Goal: Task Accomplishment & Management: Manage account settings

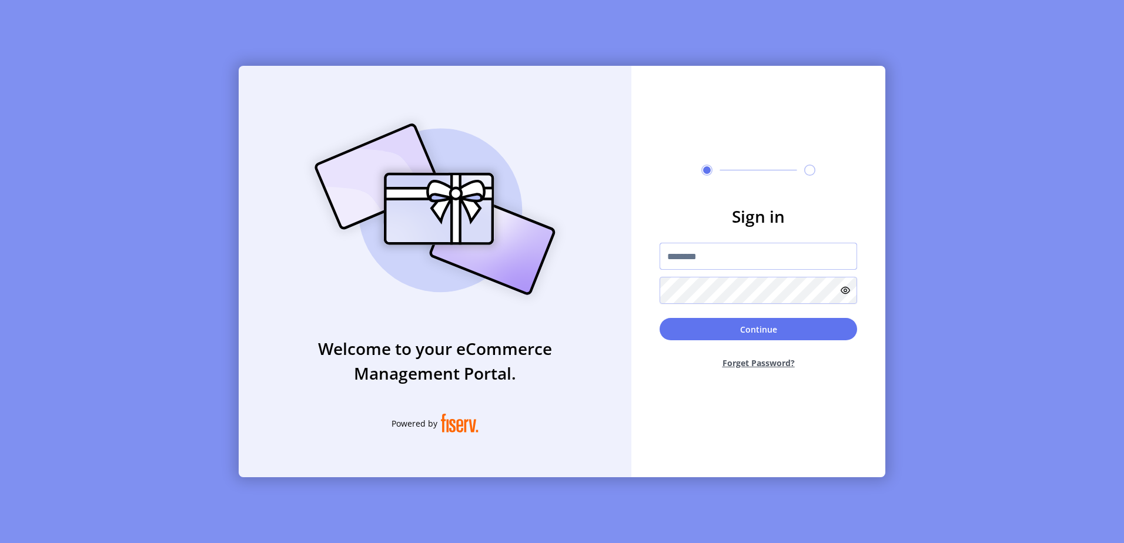
click at [812, 250] on input "text" at bounding box center [757, 256] width 197 height 27
paste input "**********"
type input "**********"
click at [849, 290] on icon at bounding box center [844, 290] width 9 height 9
drag, startPoint x: 729, startPoint y: 331, endPoint x: 730, endPoint y: 320, distance: 10.6
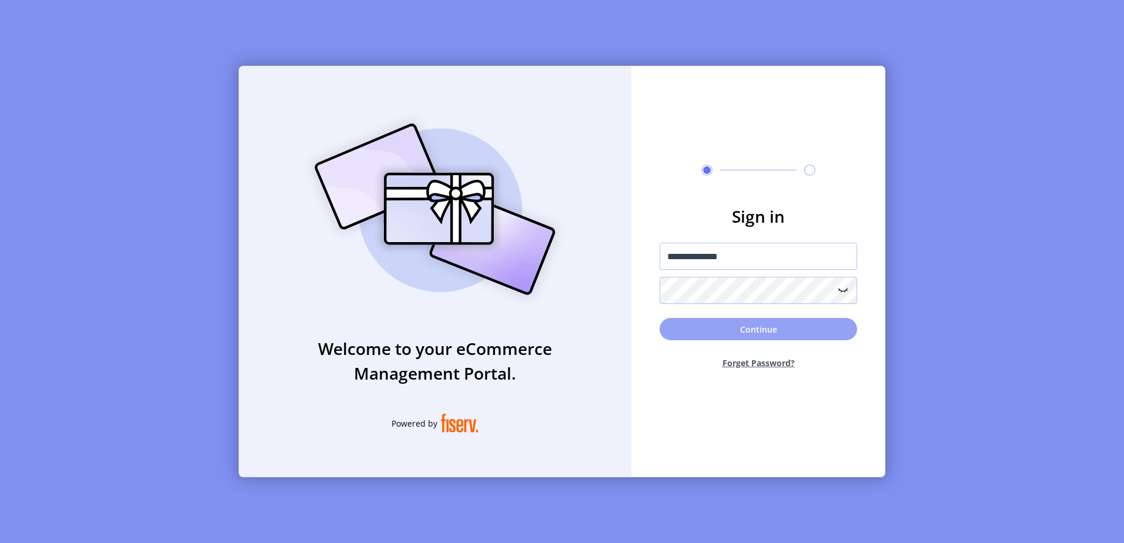
click at [730, 331] on button "Continue" at bounding box center [757, 329] width 197 height 22
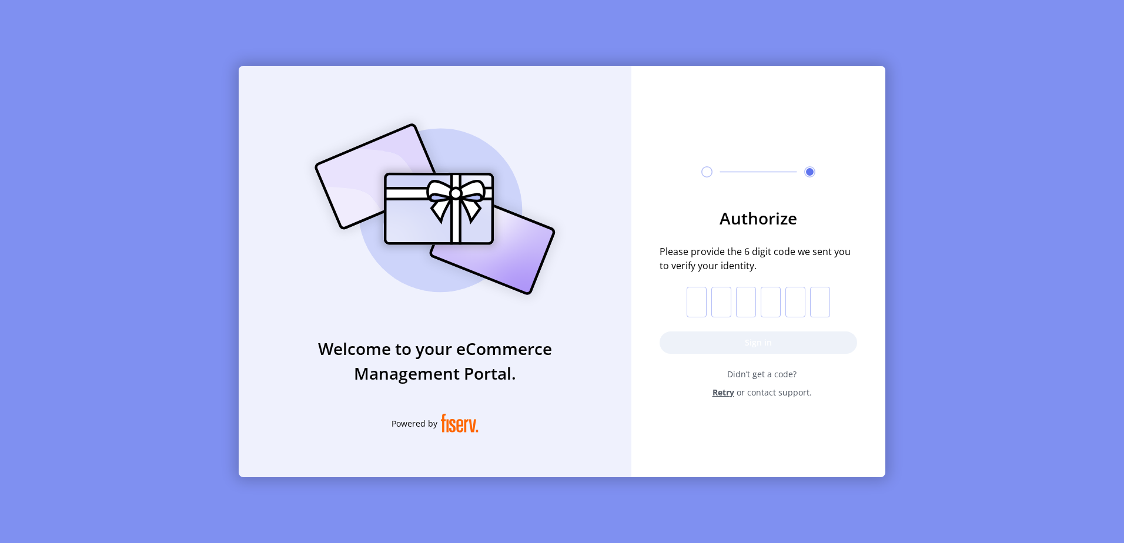
click at [703, 303] on input "text" at bounding box center [696, 302] width 20 height 31
type input "*"
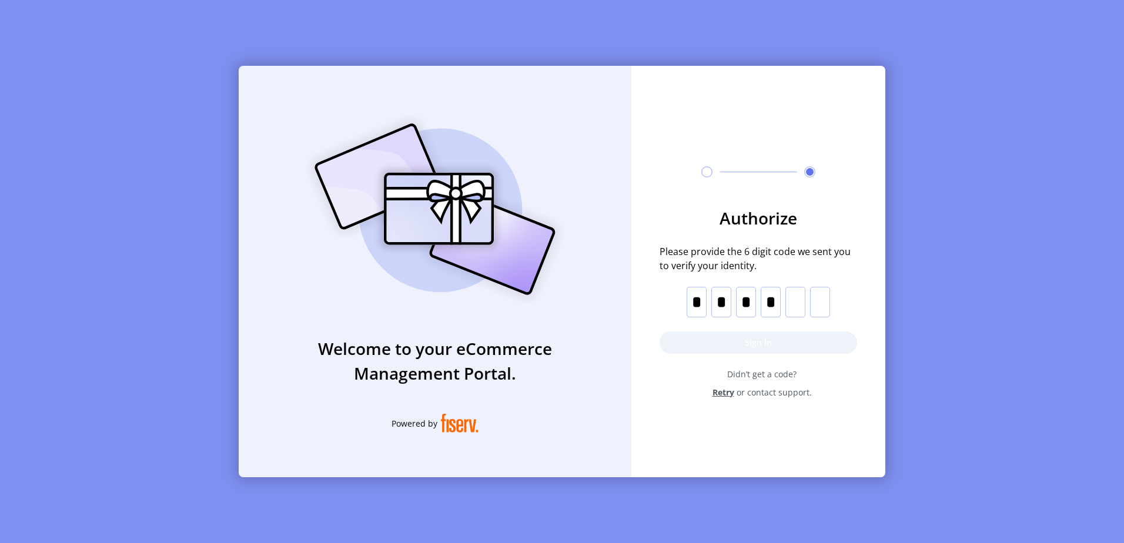
type input "*"
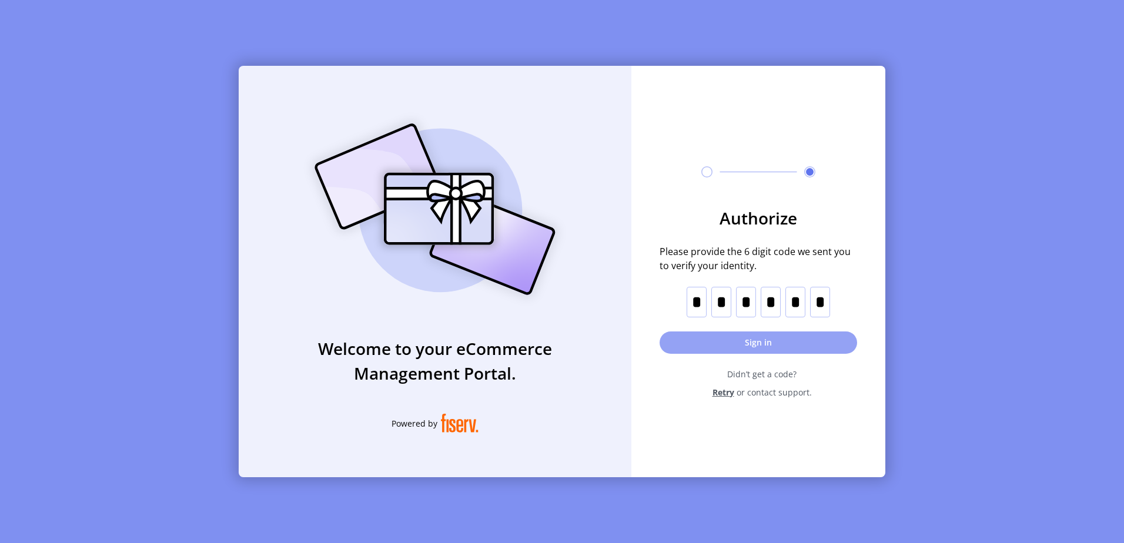
type input "*"
click at [768, 354] on form "Authorize Please provide the 6 digit code we sent you to verify your identity. …" at bounding box center [758, 302] width 254 height 193
drag, startPoint x: 768, startPoint y: 343, endPoint x: 781, endPoint y: 361, distance: 22.7
click at [770, 344] on button "Sign in" at bounding box center [757, 342] width 197 height 22
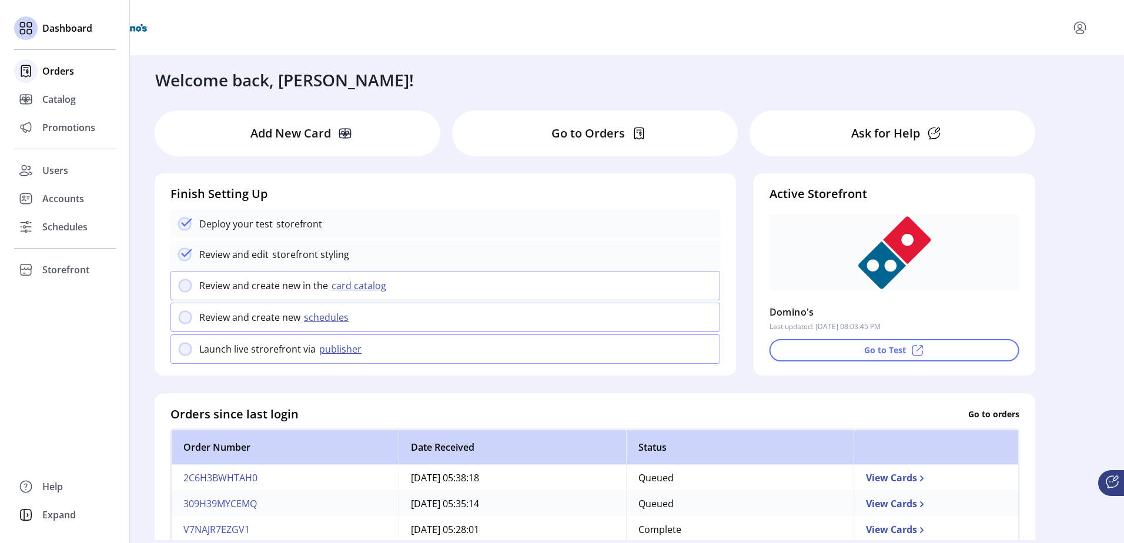
click at [59, 77] on span "Orders" at bounding box center [58, 71] width 32 height 14
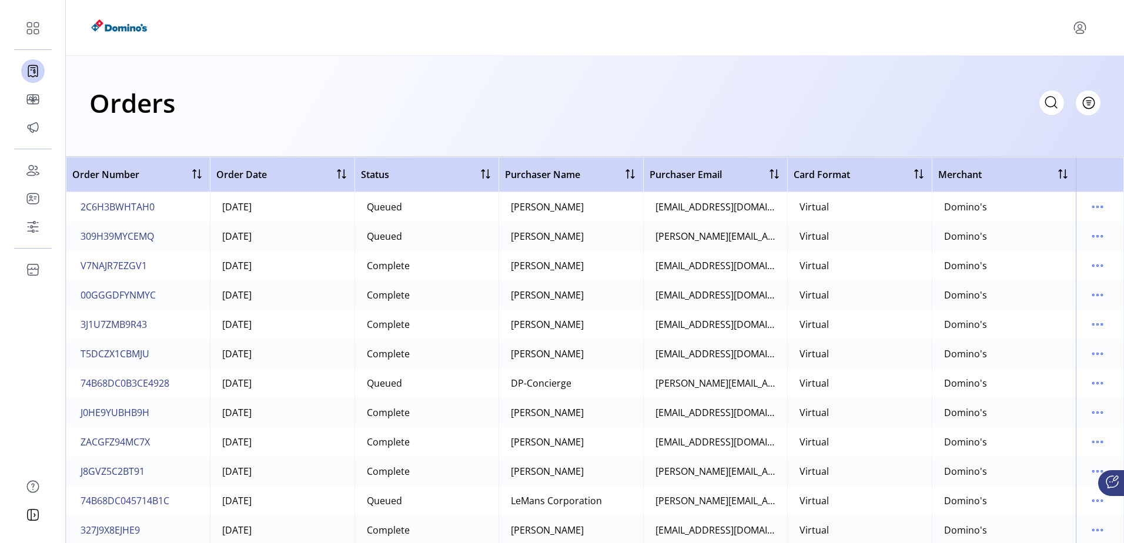
click at [553, 73] on div "Orders Filter Focused All Orders" at bounding box center [595, 106] width 1058 height 101
drag, startPoint x: 176, startPoint y: 210, endPoint x: 82, endPoint y: 212, distance: 93.4
click at [82, 213] on td "2C6H3BWHTAH0" at bounding box center [138, 206] width 144 height 29
click at [96, 206] on span "2C6H3BWHTAH0" at bounding box center [118, 207] width 74 height 14
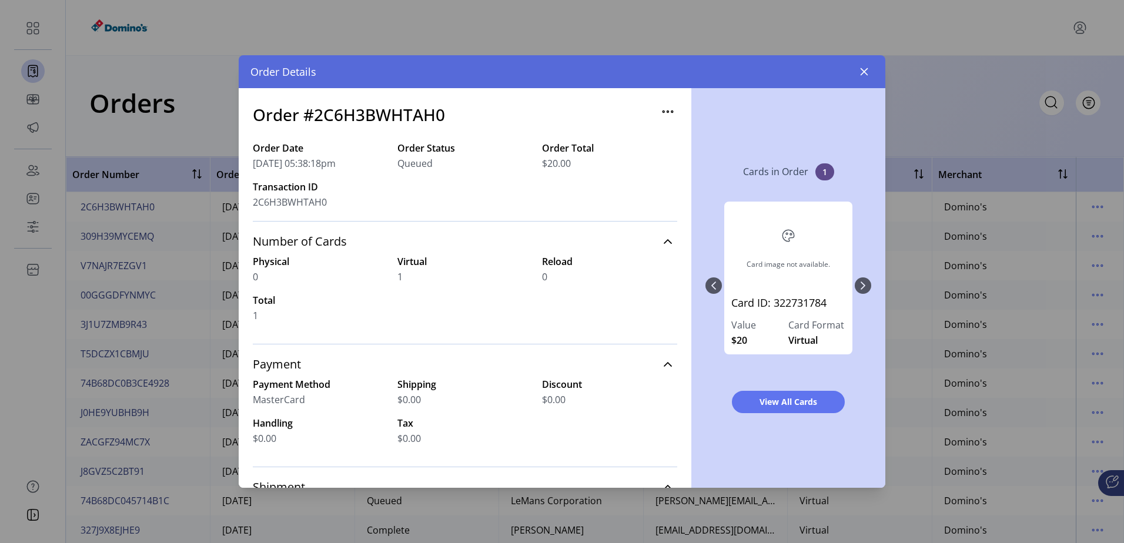
copy span "2C6H3BWHTAH0"
drag, startPoint x: 327, startPoint y: 203, endPoint x: 254, endPoint y: 206, distance: 72.9
click at [254, 206] on span "2C6H3BWHTAH0" at bounding box center [290, 202] width 74 height 14
click at [866, 71] on icon "button" at bounding box center [863, 71] width 9 height 9
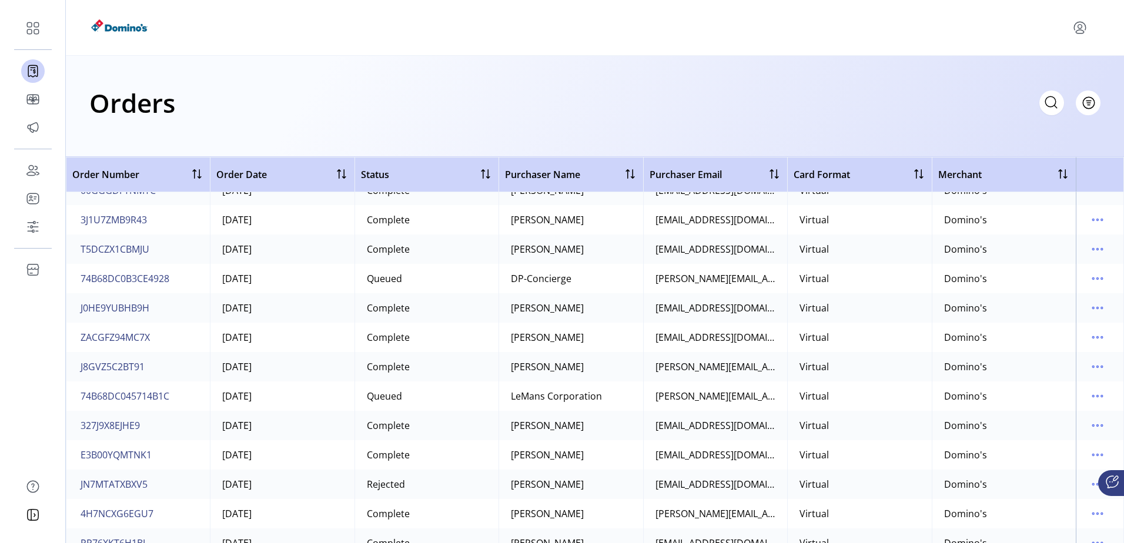
scroll to position [118, 0]
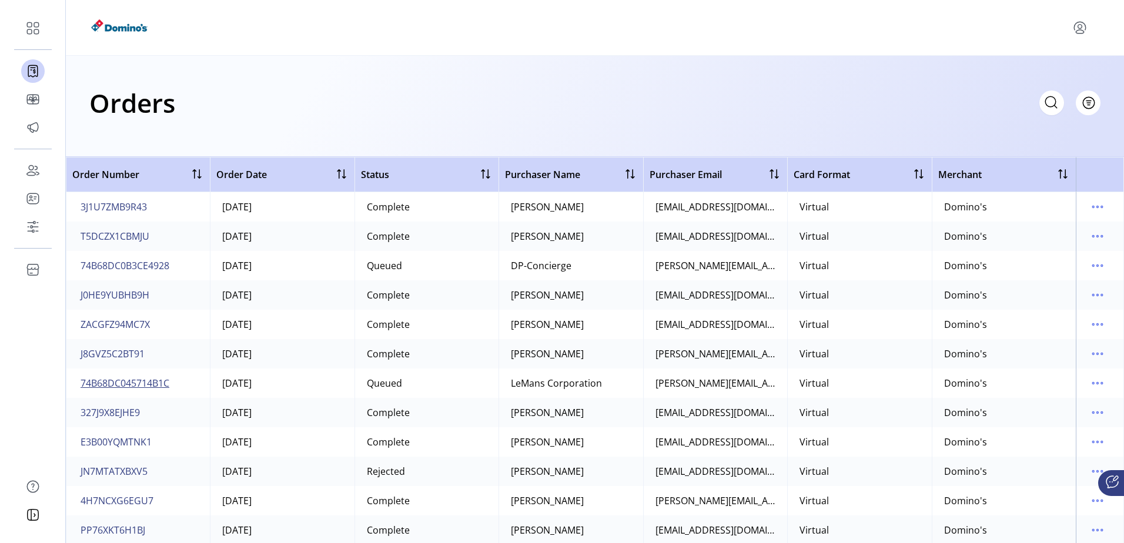
drag, startPoint x: 180, startPoint y: 383, endPoint x: 97, endPoint y: 389, distance: 83.7
click at [98, 389] on td "74B68DC045714B1C" at bounding box center [138, 382] width 144 height 29
click at [105, 385] on span "74B68DC045714B1C" at bounding box center [125, 383] width 89 height 14
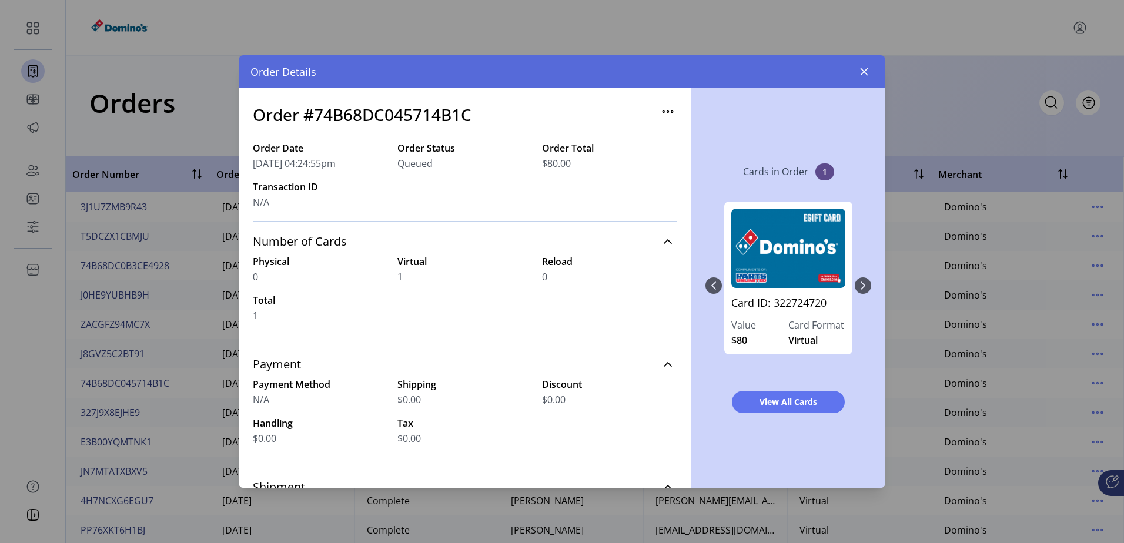
click at [863, 289] on div "Card ID: 322724720 Value $80 Card Format Virtual" at bounding box center [788, 286] width 166 height 192
click at [713, 289] on div "Card ID: 322724720 Value $80 Card Format Virtual" at bounding box center [788, 286] width 166 height 192
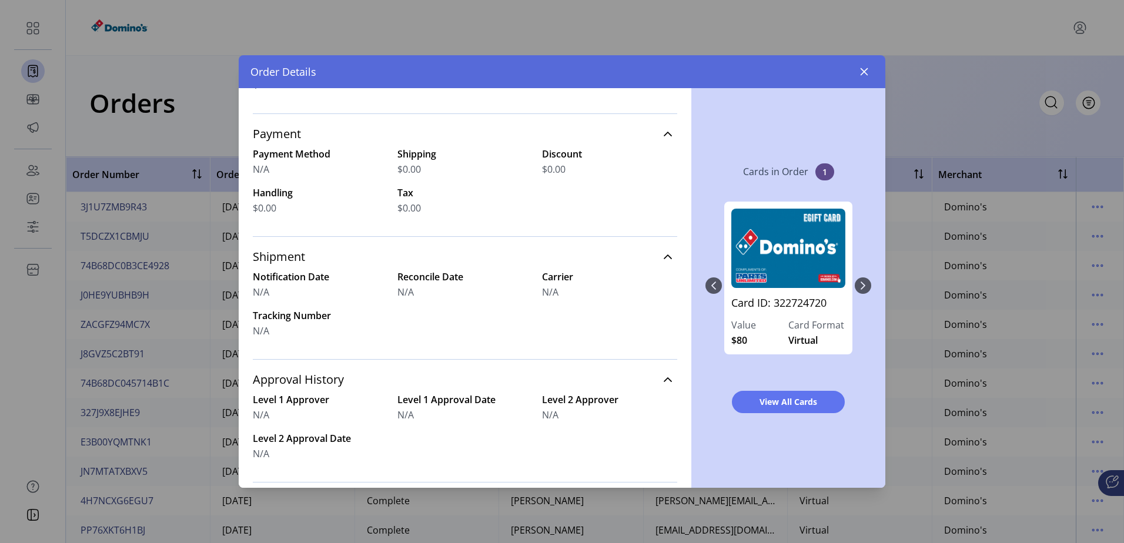
scroll to position [235, 0]
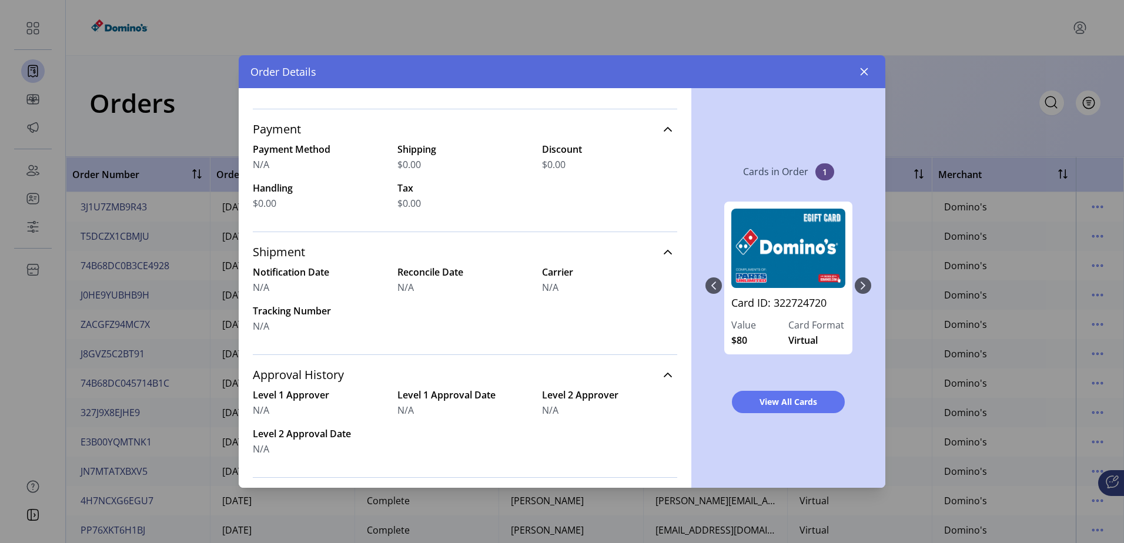
click at [869, 75] on button "button" at bounding box center [863, 71] width 19 height 19
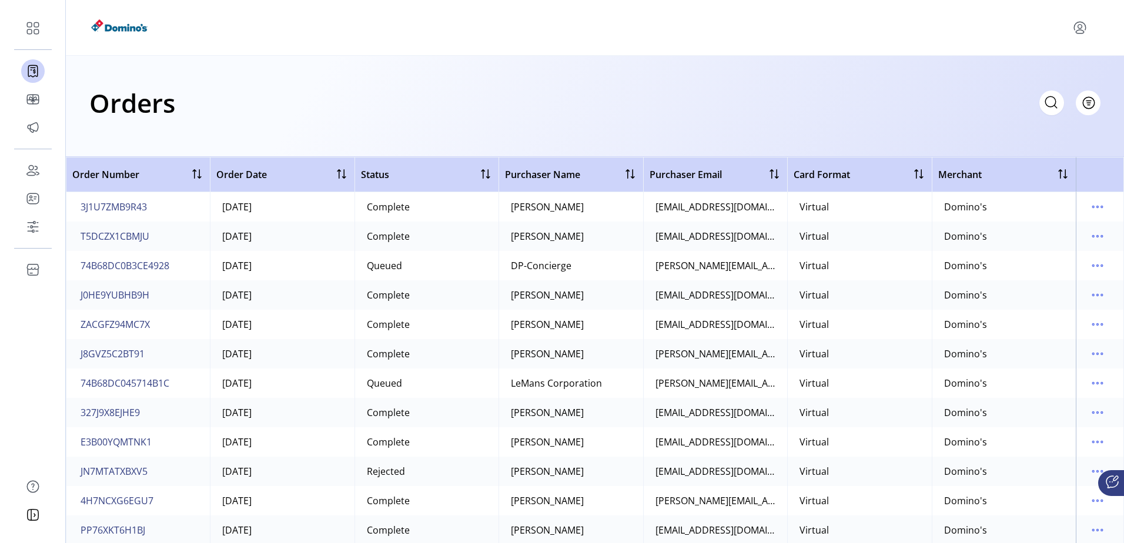
drag, startPoint x: 171, startPoint y: 386, endPoint x: 76, endPoint y: 387, distance: 95.2
click at [76, 387] on td "74B68DC045714B1C" at bounding box center [138, 382] width 144 height 29
drag, startPoint x: 78, startPoint y: 384, endPoint x: 159, endPoint y: 381, distance: 81.2
click at [159, 381] on button "74B68DC045714B1C" at bounding box center [124, 383] width 93 height 19
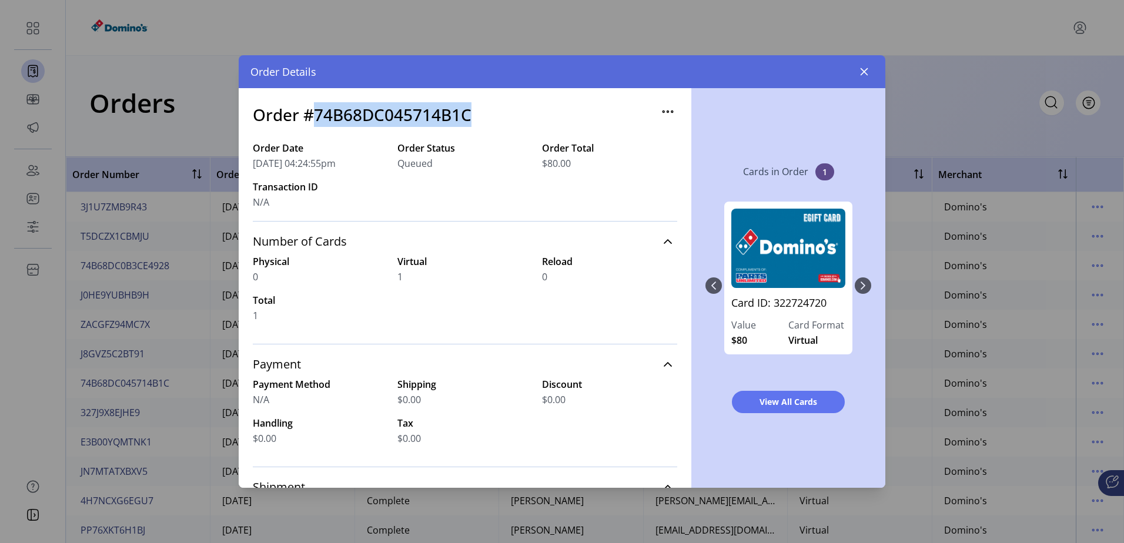
drag, startPoint x: 474, startPoint y: 115, endPoint x: 316, endPoint y: 119, distance: 158.7
click at [316, 119] on div "Order #74B68DC045714B1C" at bounding box center [465, 121] width 424 height 39
copy h3 "74B68DC045714B1C"
click at [863, 67] on button "button" at bounding box center [863, 71] width 19 height 19
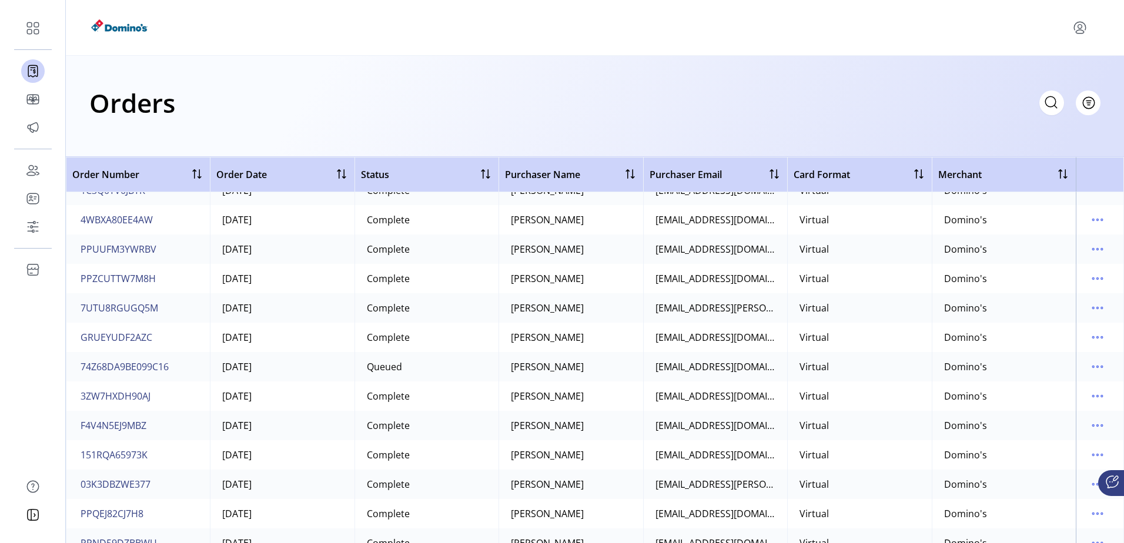
scroll to position [2938, 0]
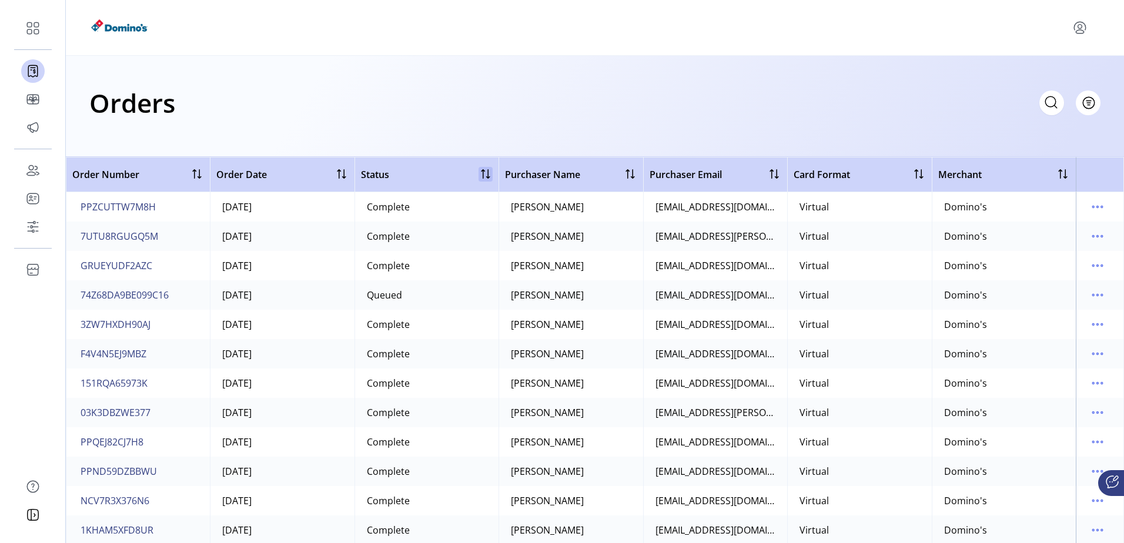
click at [478, 174] on div at bounding box center [485, 174] width 14 height 14
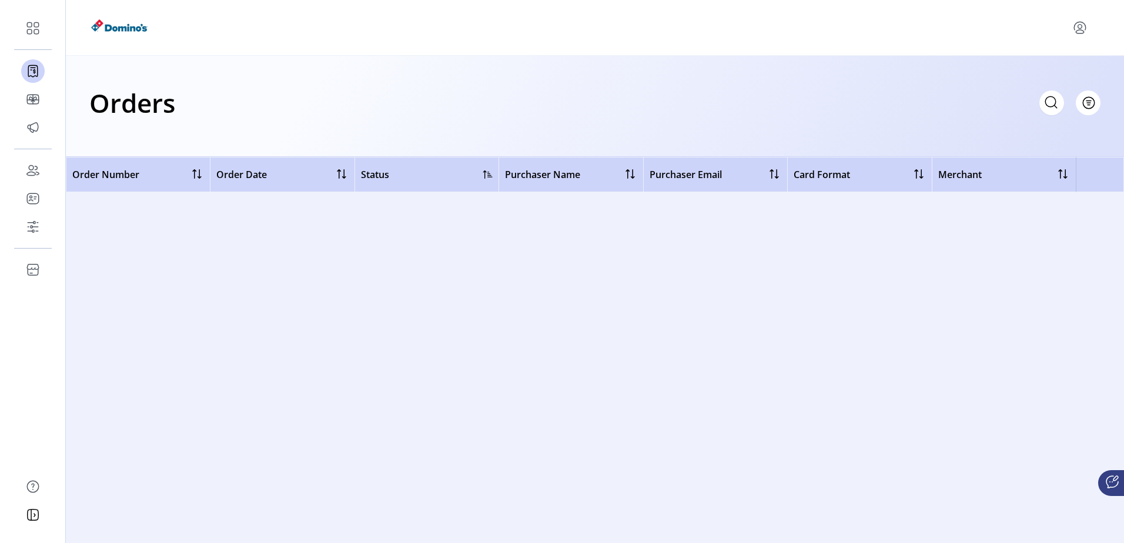
scroll to position [0, 0]
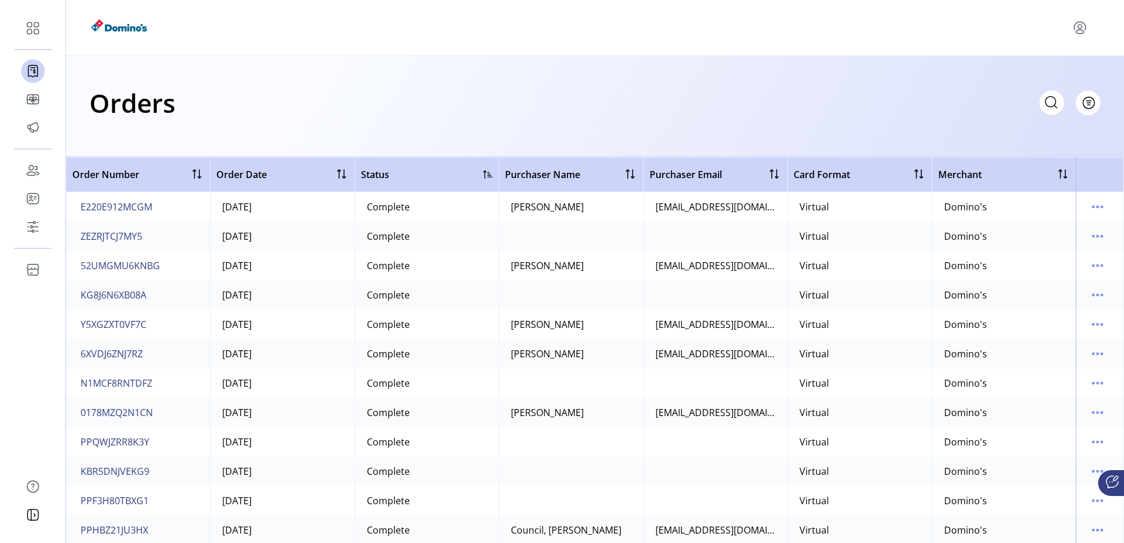
click at [488, 171] on div at bounding box center [487, 174] width 9 height 9
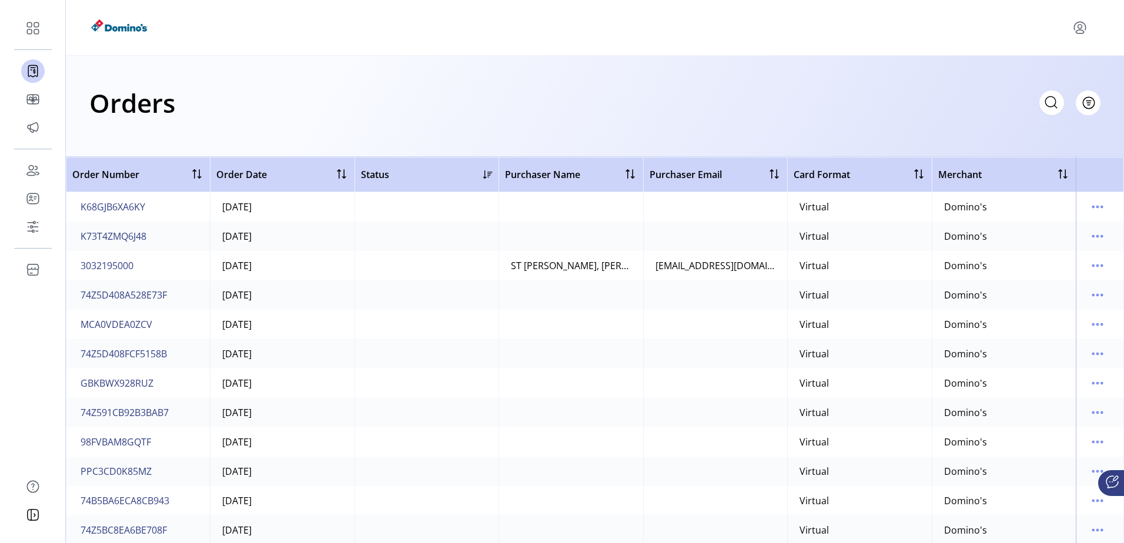
click at [486, 176] on div at bounding box center [487, 174] width 9 height 9
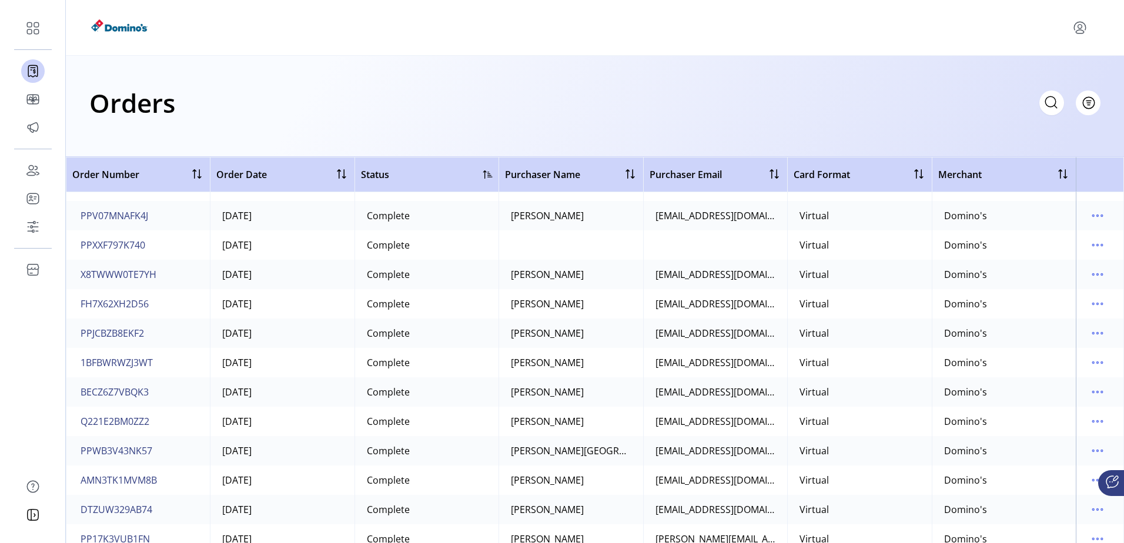
scroll to position [4936, 0]
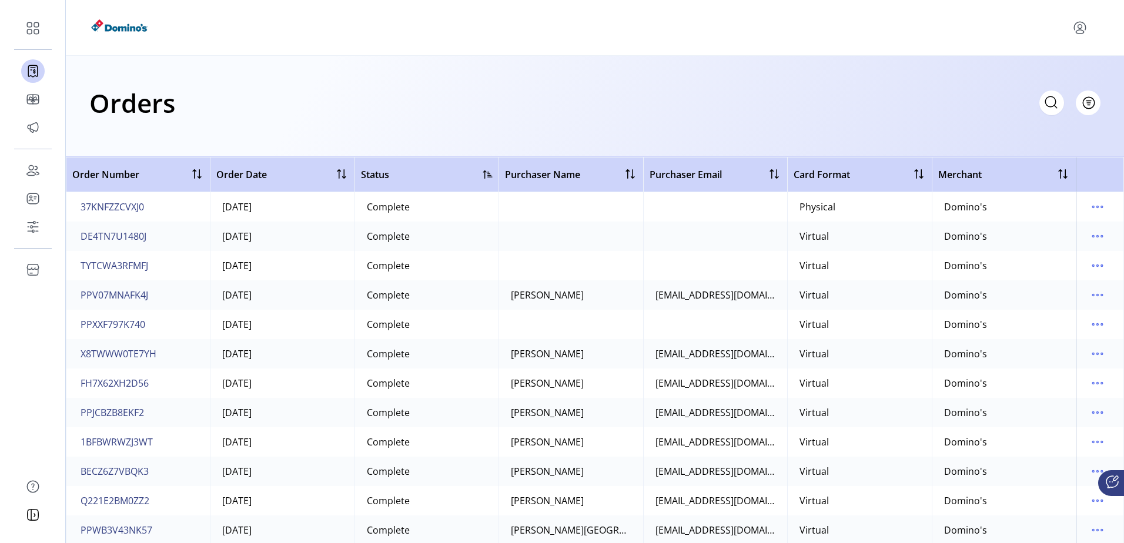
click at [479, 176] on div "Status" at bounding box center [427, 174] width 132 height 14
click at [483, 173] on div at bounding box center [487, 174] width 9 height 9
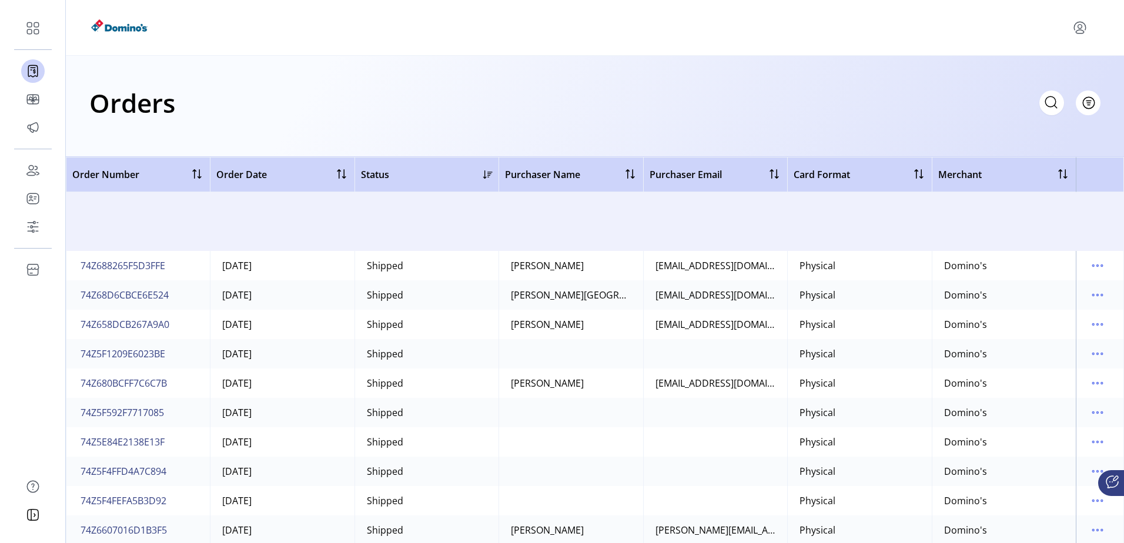
scroll to position [5759, 0]
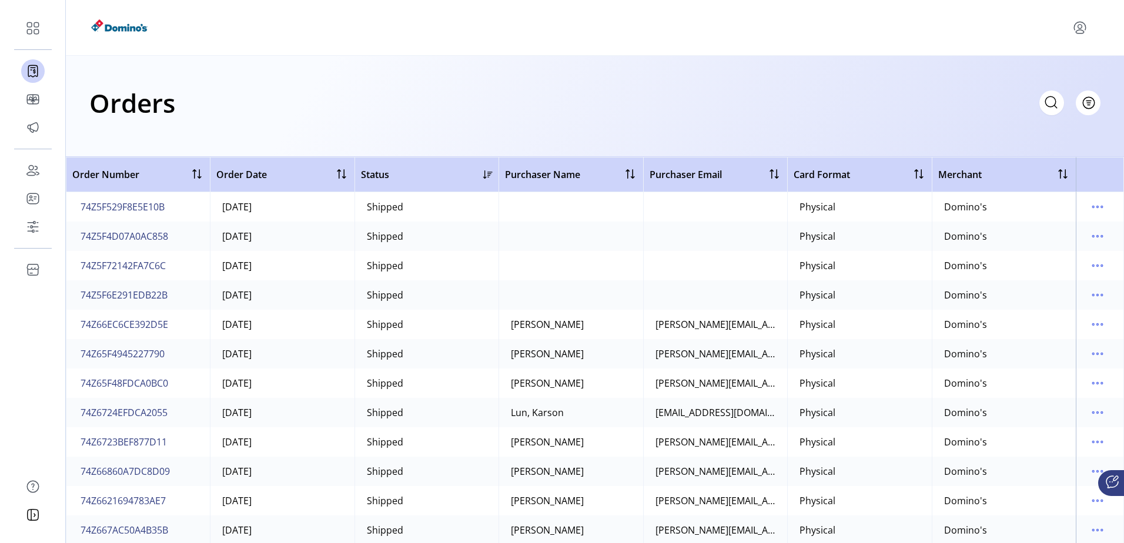
drag, startPoint x: 485, startPoint y: 177, endPoint x: 960, endPoint y: 149, distance: 475.7
click at [960, 149] on div "Orders Filter Focused All Orders" at bounding box center [595, 106] width 1058 height 101
click at [1094, 105] on button "Filter" at bounding box center [1075, 103] width 50 height 25
click at [1051, 152] on span "Status" at bounding box center [1042, 147] width 98 height 9
click at [1053, 96] on icon at bounding box center [1050, 92] width 19 height 19
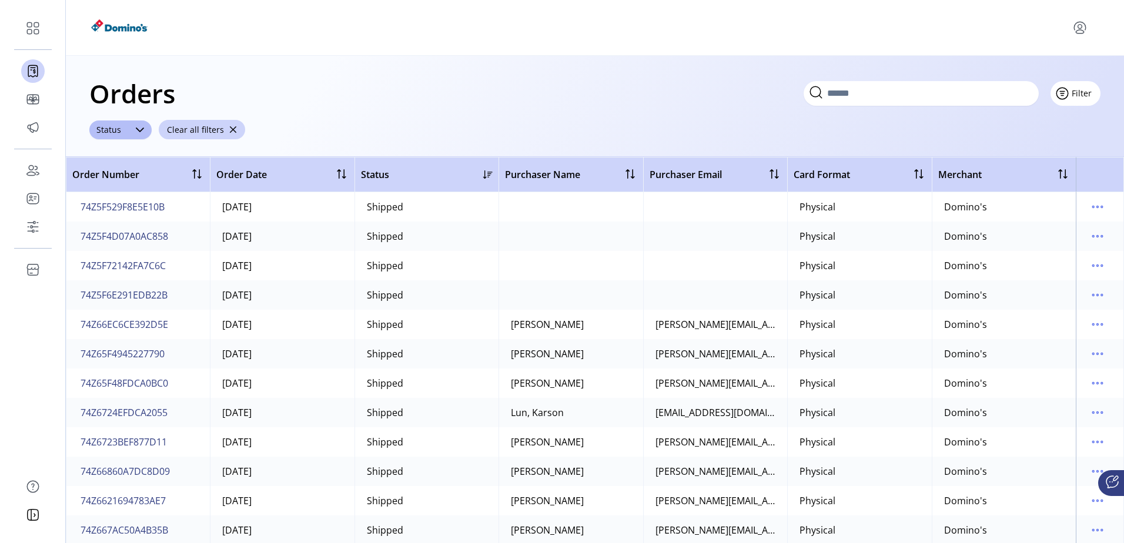
click at [1081, 94] on button "Filter" at bounding box center [1075, 93] width 50 height 25
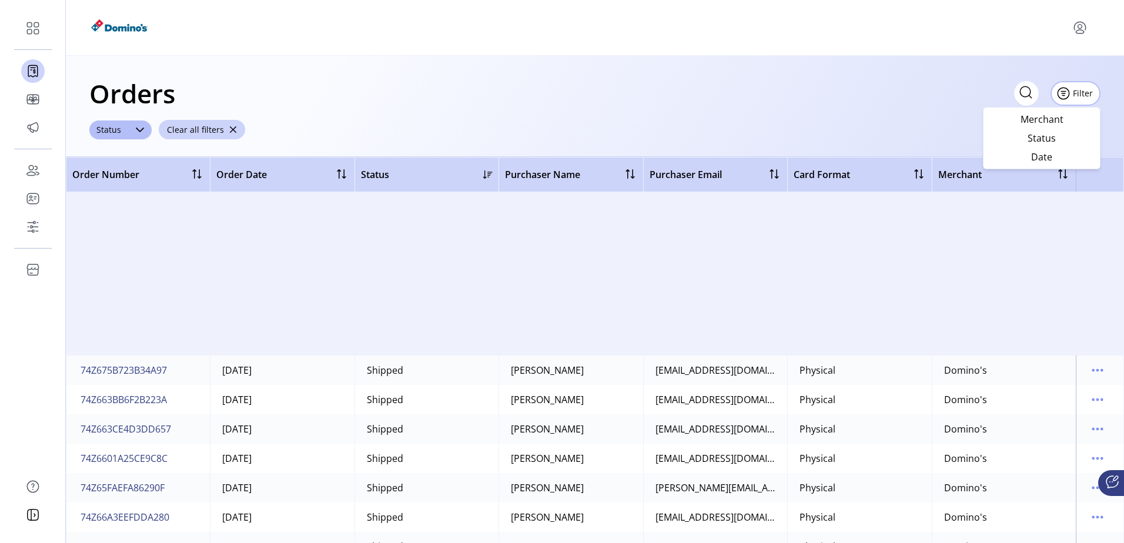
scroll to position [16439, 0]
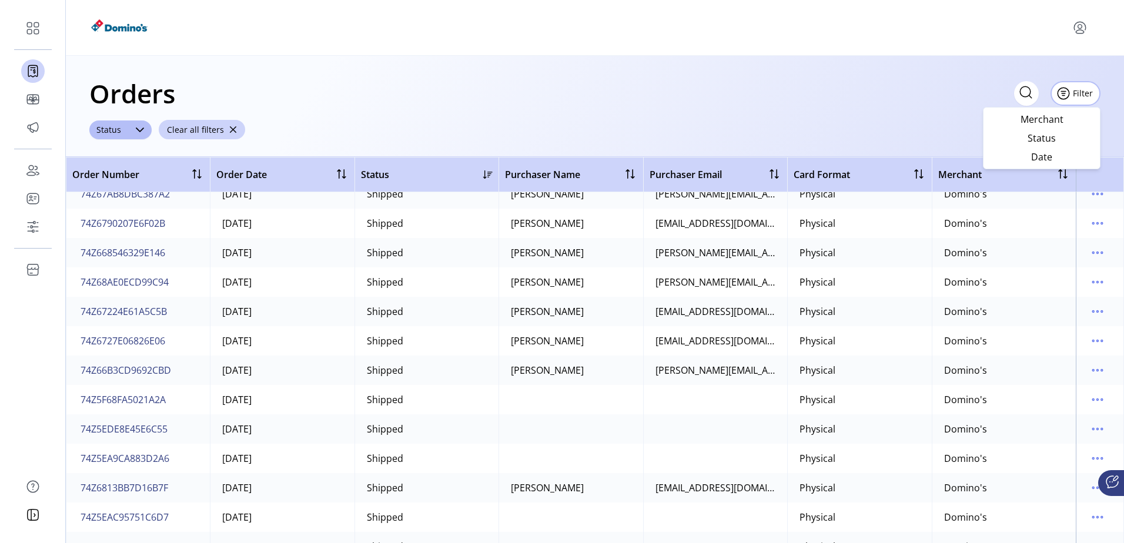
click at [484, 173] on div at bounding box center [487, 174] width 9 height 9
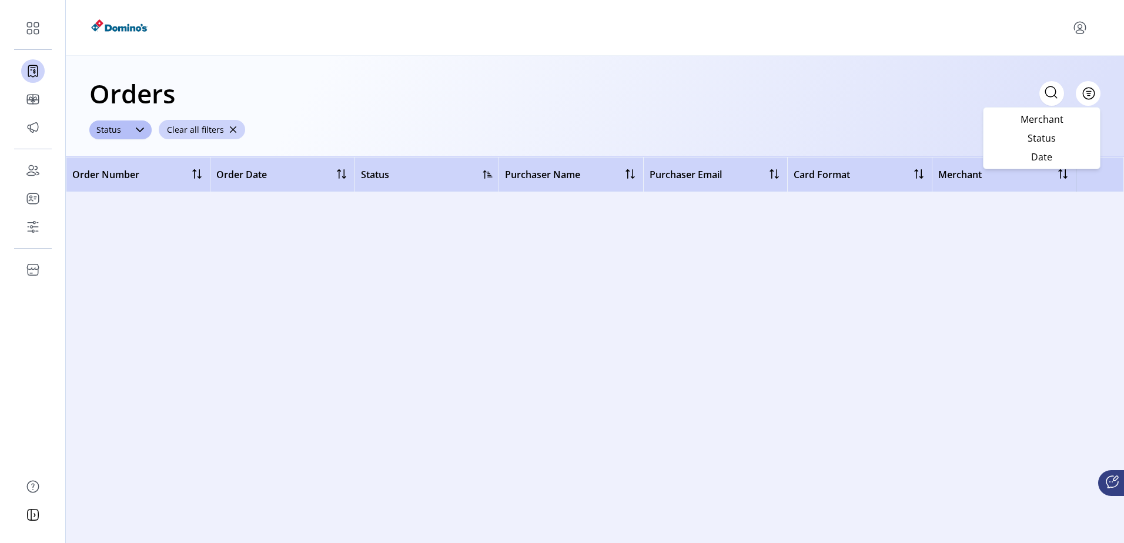
scroll to position [0, 0]
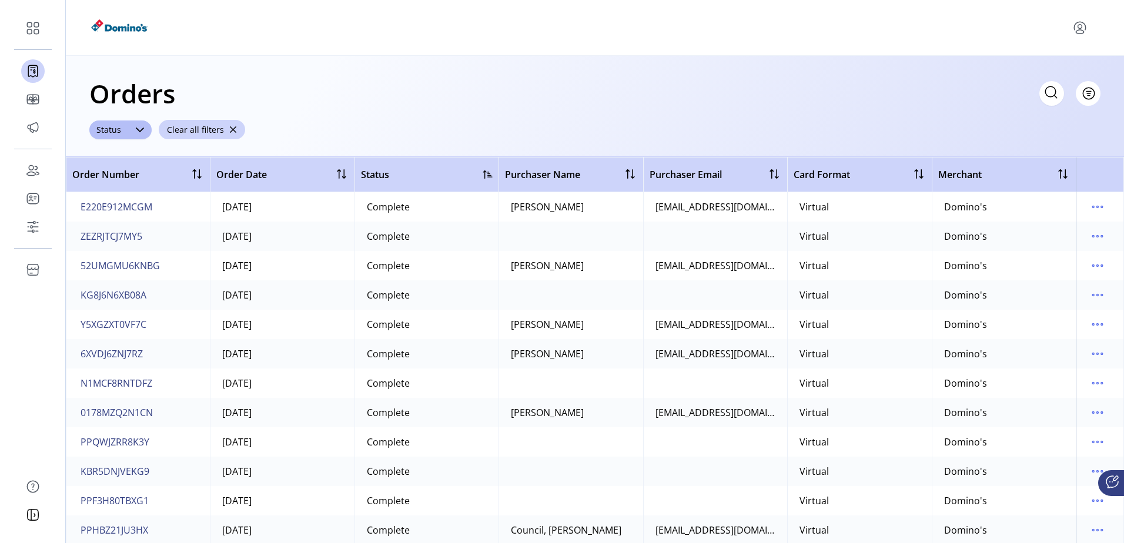
click at [338, 168] on div at bounding box center [341, 174] width 14 height 14
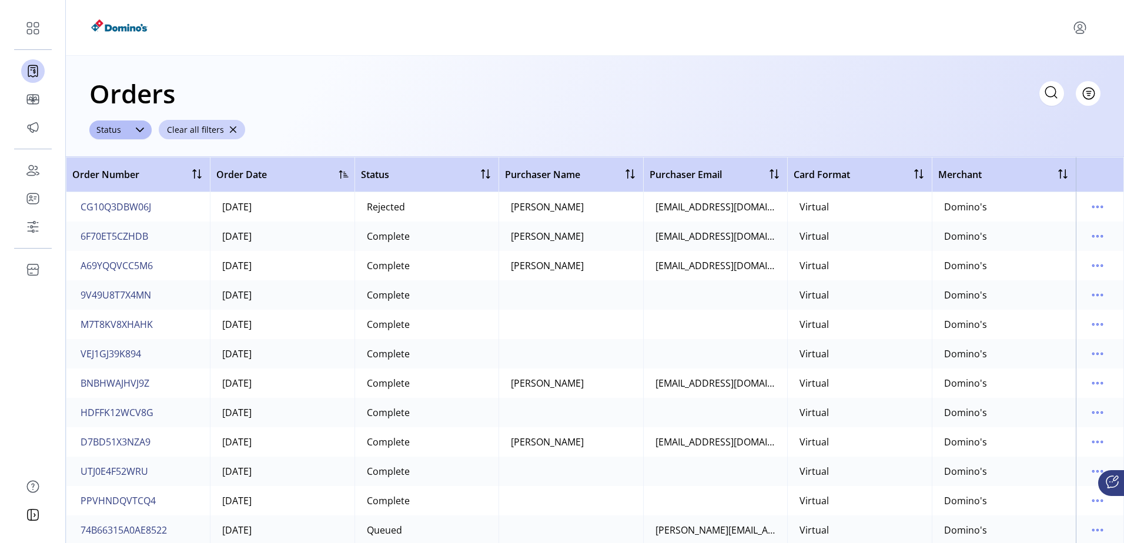
click at [344, 176] on div at bounding box center [343, 174] width 9 height 9
click at [233, 125] on button "Clear all filters" at bounding box center [202, 129] width 86 height 19
click at [273, 119] on div "Orders Filter Focused All Orders" at bounding box center [594, 102] width 1011 height 41
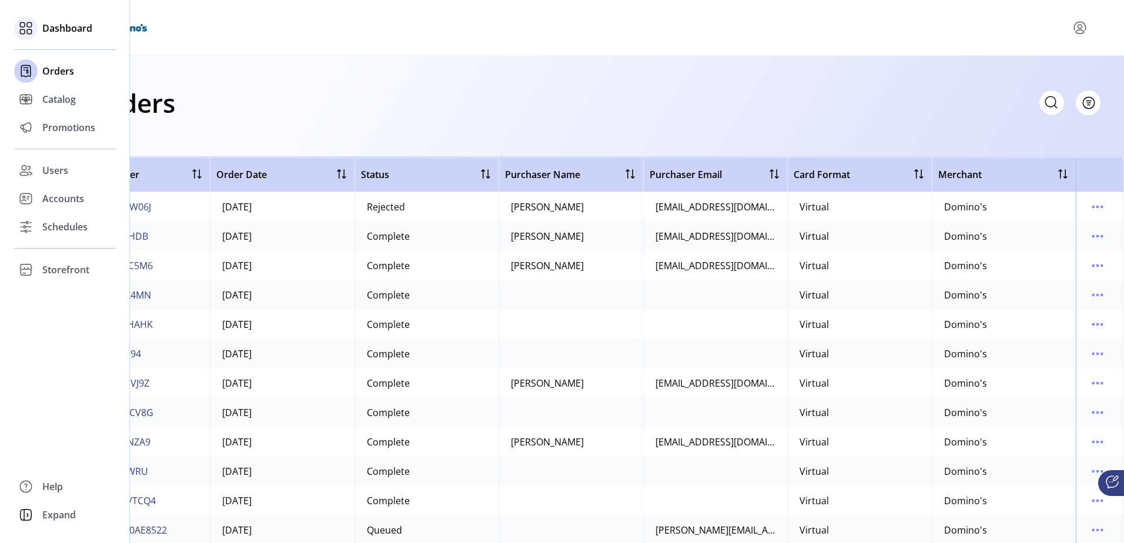
click at [68, 25] on span "Dashboard" at bounding box center [67, 28] width 50 height 14
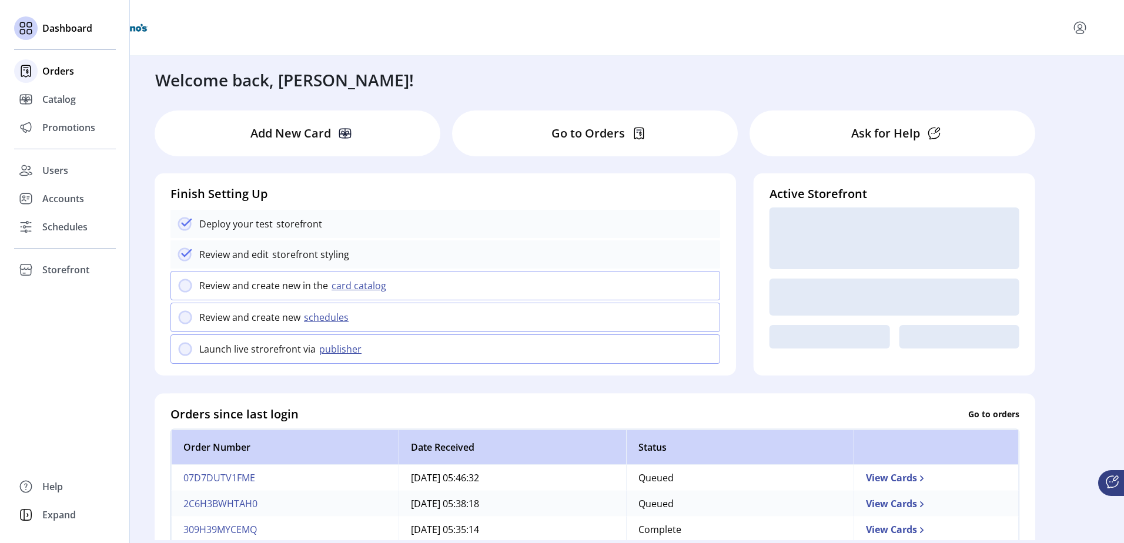
click at [63, 73] on span "Orders" at bounding box center [58, 71] width 32 height 14
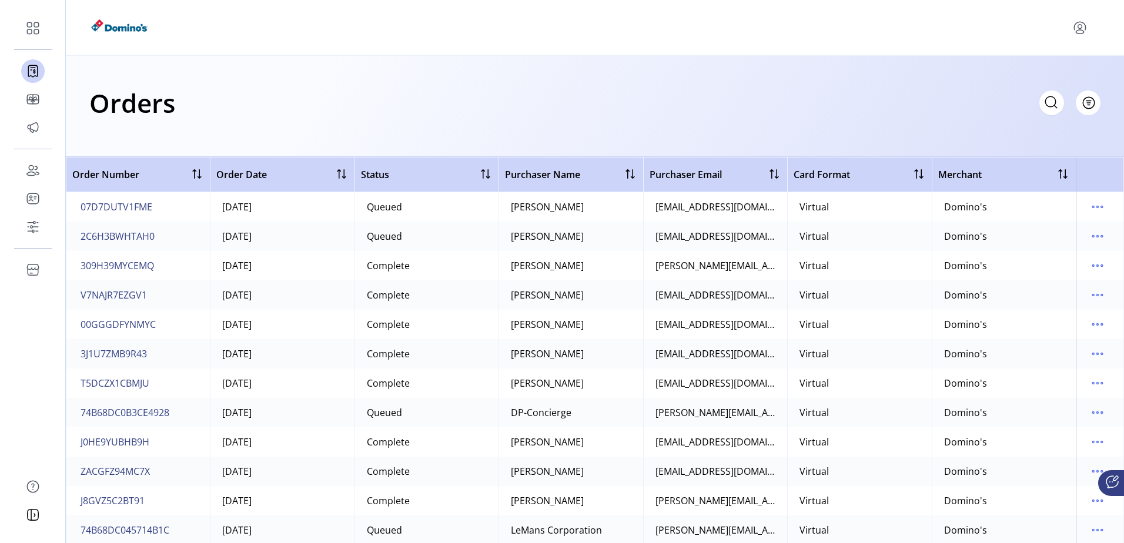
click at [396, 72] on div "Orders Filter Focused All Orders" at bounding box center [595, 106] width 1058 height 101
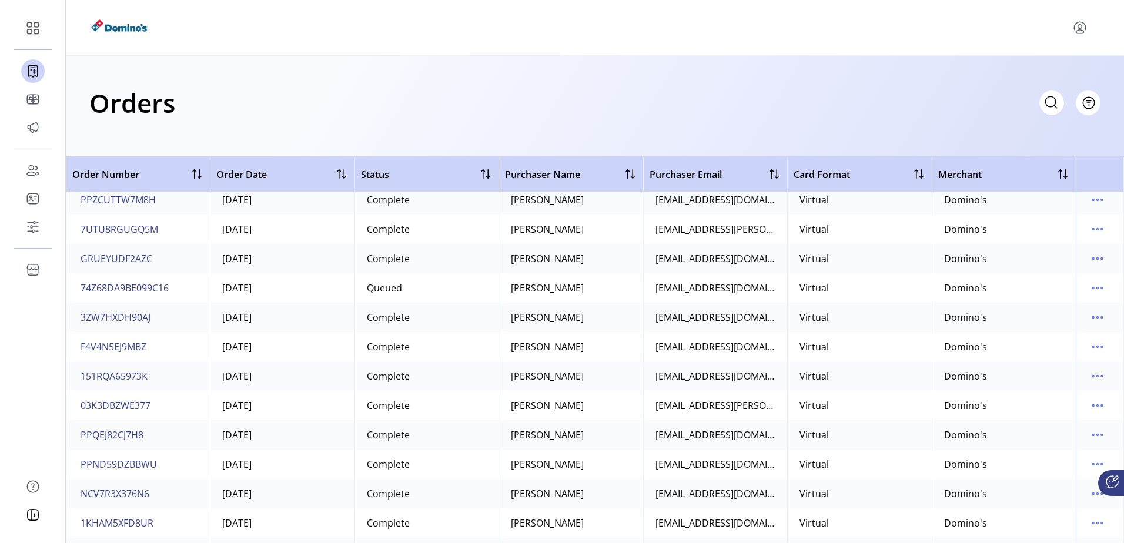
scroll to position [2997, 0]
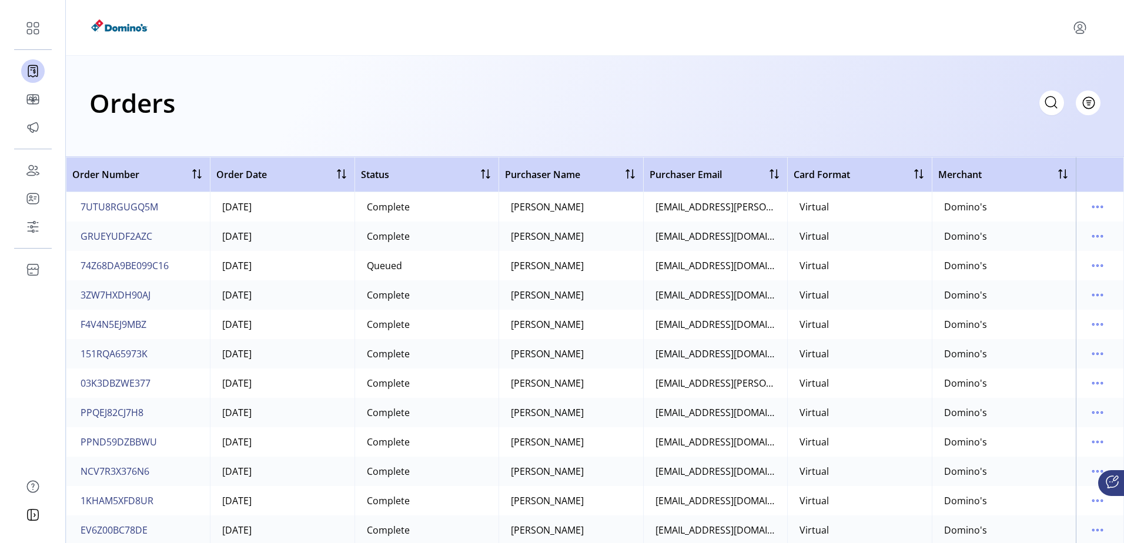
drag, startPoint x: 183, startPoint y: 269, endPoint x: 76, endPoint y: 265, distance: 107.6
click at [76, 265] on td "74Z68DA9BE099C16" at bounding box center [138, 265] width 144 height 29
click at [105, 266] on span "74Z68DA9BE099C16" at bounding box center [125, 266] width 88 height 14
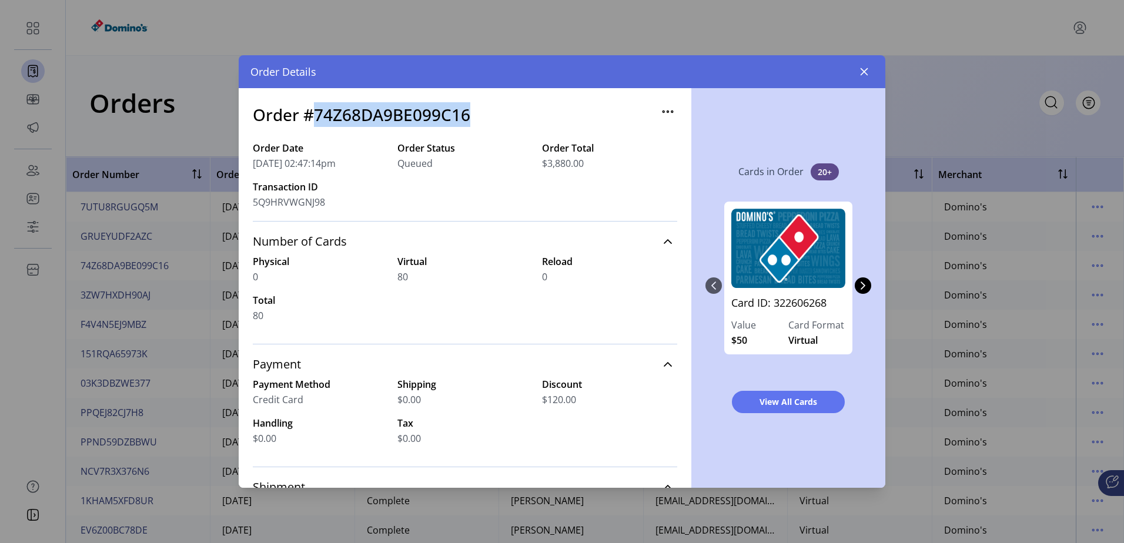
drag, startPoint x: 478, startPoint y: 117, endPoint x: 317, endPoint y: 106, distance: 161.4
click at [317, 106] on div "Order #74Z68DA9BE099C16" at bounding box center [465, 121] width 424 height 39
copy h3 "74Z68DA9BE099C16"
click at [870, 75] on button "button" at bounding box center [863, 71] width 19 height 19
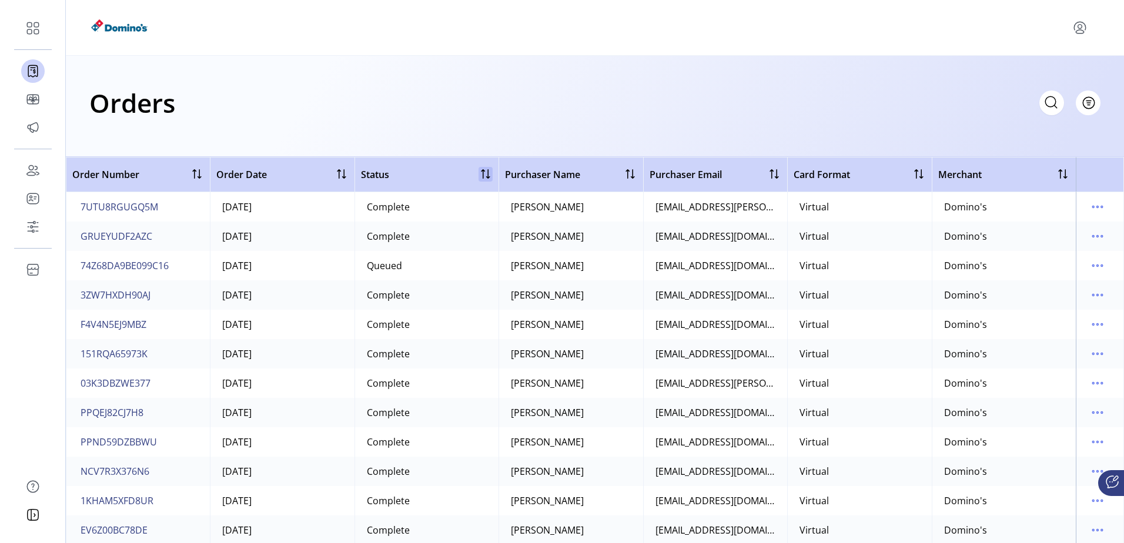
click at [478, 180] on div at bounding box center [485, 174] width 14 height 14
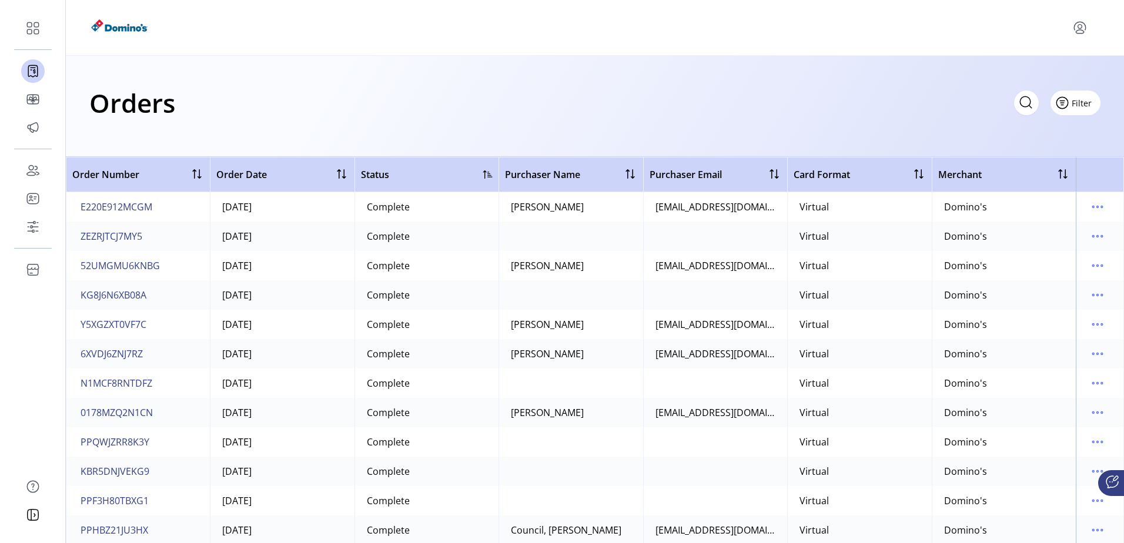
click at [1091, 99] on span "Filter" at bounding box center [1081, 103] width 20 height 12
click at [1064, 156] on link "Status" at bounding box center [1042, 147] width 112 height 19
click at [140, 129] on icon at bounding box center [139, 129] width 9 height 9
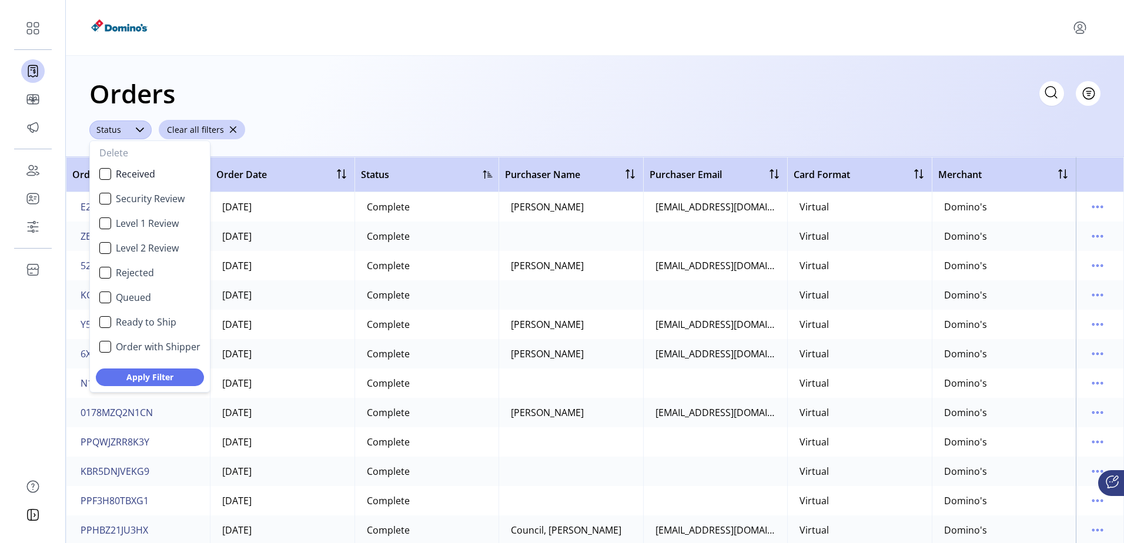
scroll to position [6, 49]
click at [105, 300] on div "Queued" at bounding box center [105, 297] width 12 height 12
click at [152, 377] on span "Apply Filter" at bounding box center [150, 377] width 78 height 12
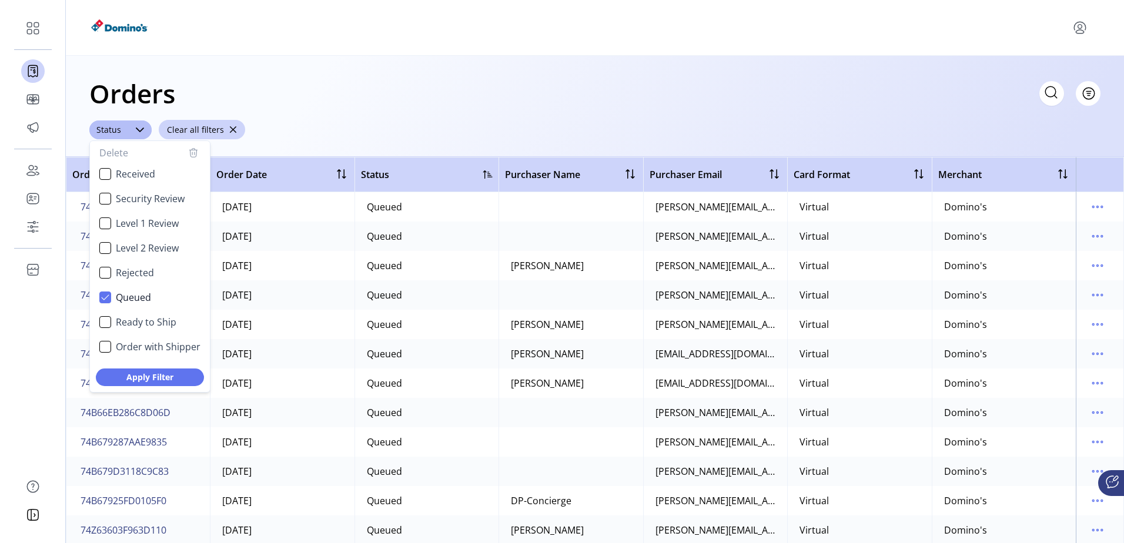
click at [464, 100] on div "Orders Filter Focused All Orders" at bounding box center [594, 93] width 1011 height 41
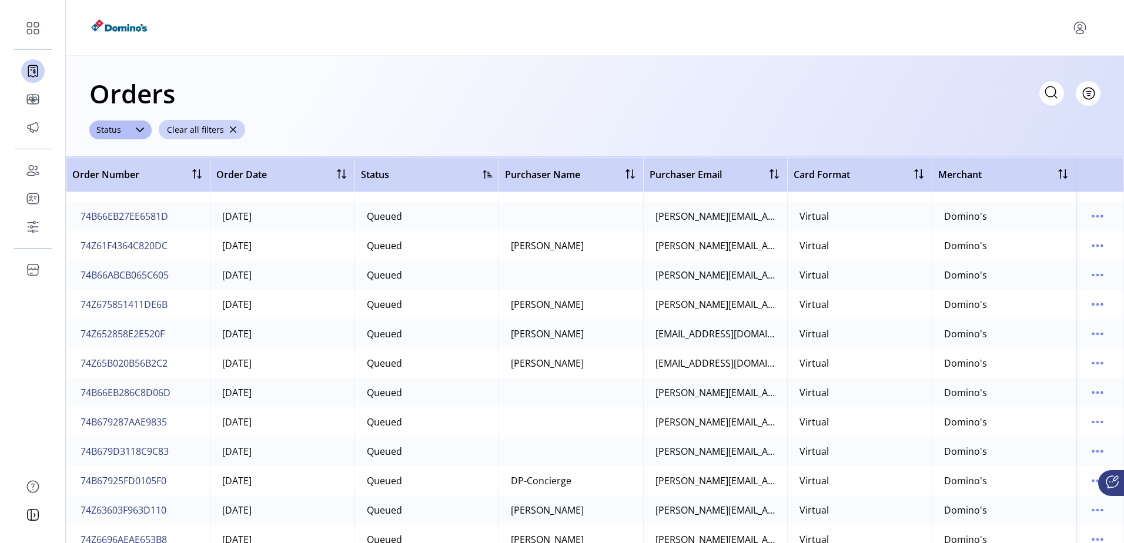
scroll to position [0, 0]
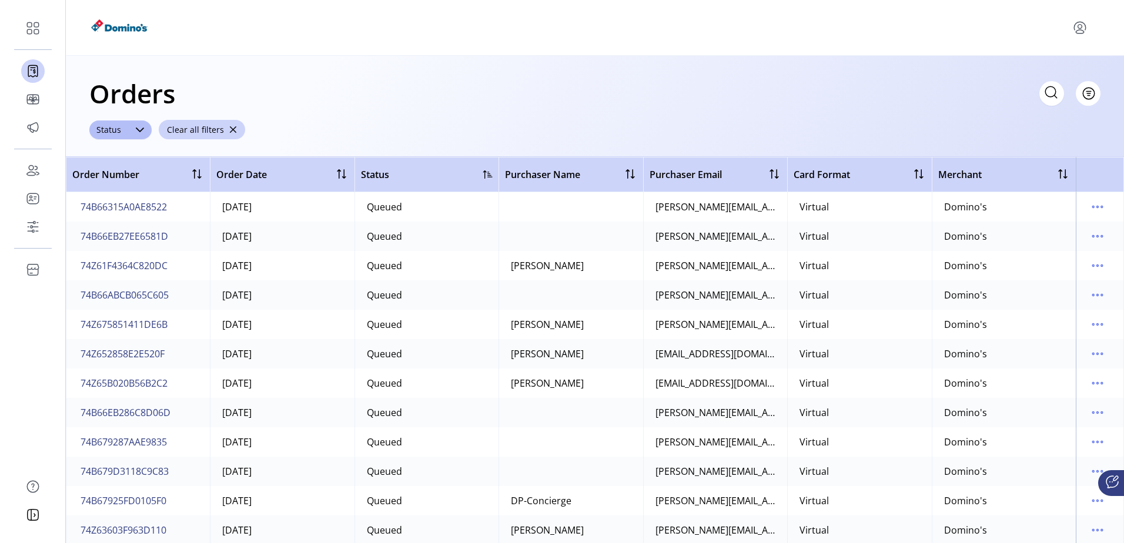
click at [1104, 208] on td at bounding box center [1099, 206] width 48 height 29
click at [1094, 206] on icon "menu" at bounding box center [1097, 206] width 19 height 19
click at [124, 209] on span "74B66315A0AE8522" at bounding box center [124, 207] width 86 height 14
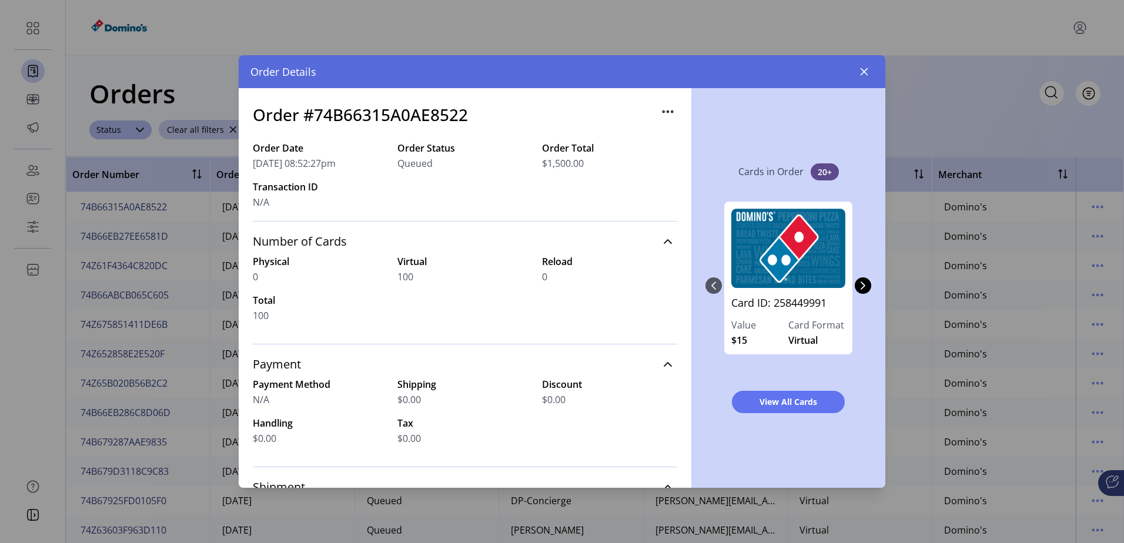
drag, startPoint x: 435, startPoint y: 173, endPoint x: 395, endPoint y: 166, distance: 40.5
click at [395, 166] on div "Order Date [DATE] 08:52:27pm Order Status Queued Order Total $1,500.00 Transact…" at bounding box center [465, 181] width 424 height 80
drag, startPoint x: 876, startPoint y: 71, endPoint x: 855, endPoint y: 56, distance: 24.9
click at [876, 71] on div "Order Details" at bounding box center [562, 71] width 646 height 33
click at [858, 68] on button "button" at bounding box center [863, 71] width 19 height 19
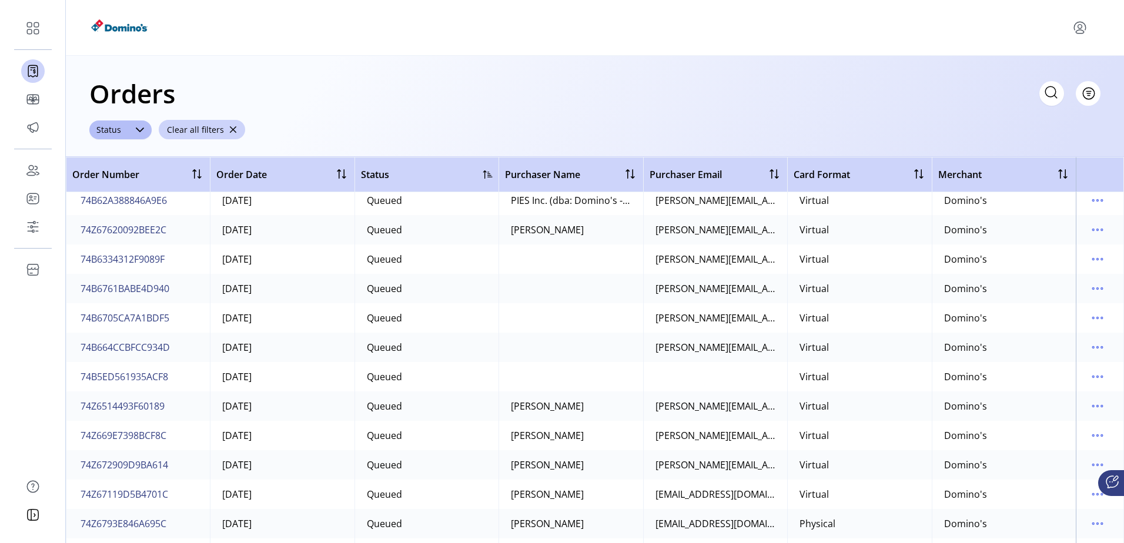
scroll to position [588, 0]
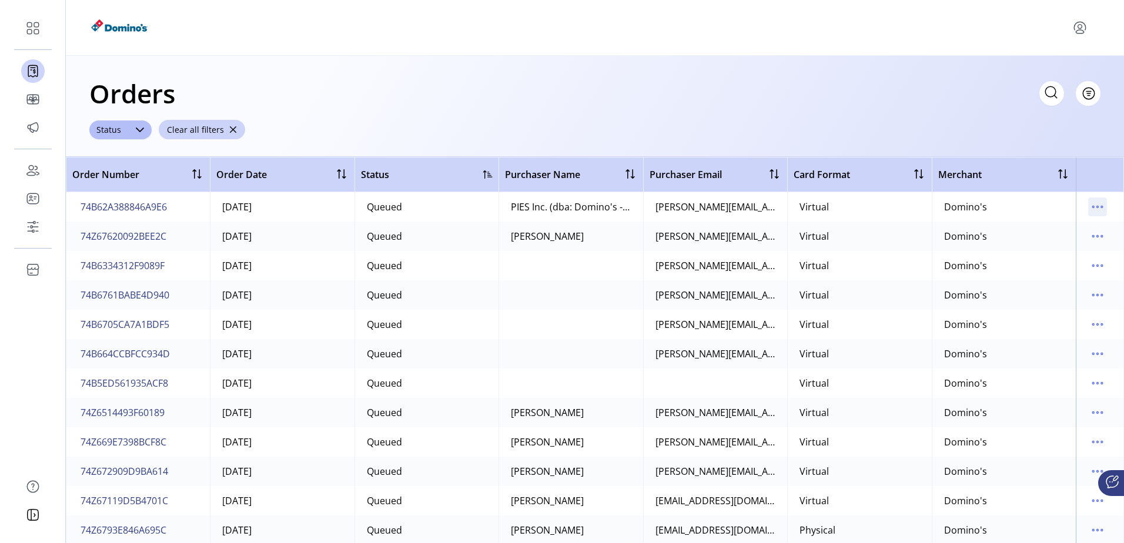
click at [1082, 206] on td at bounding box center [1099, 206] width 48 height 29
click at [1090, 205] on icon "menu" at bounding box center [1097, 206] width 19 height 19
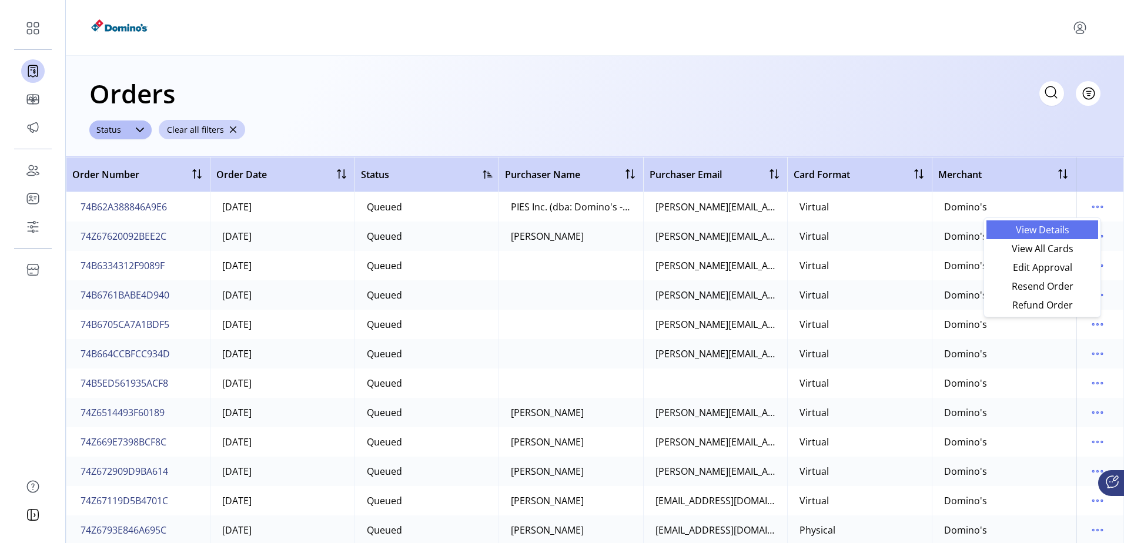
click at [1070, 225] on span "View Details" at bounding box center [1042, 229] width 98 height 9
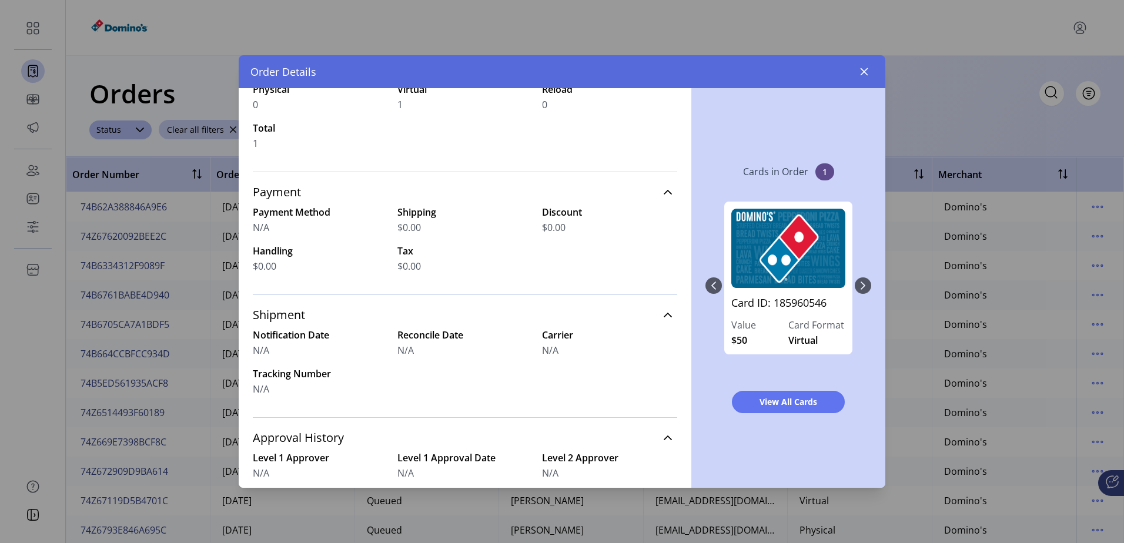
scroll to position [193, 0]
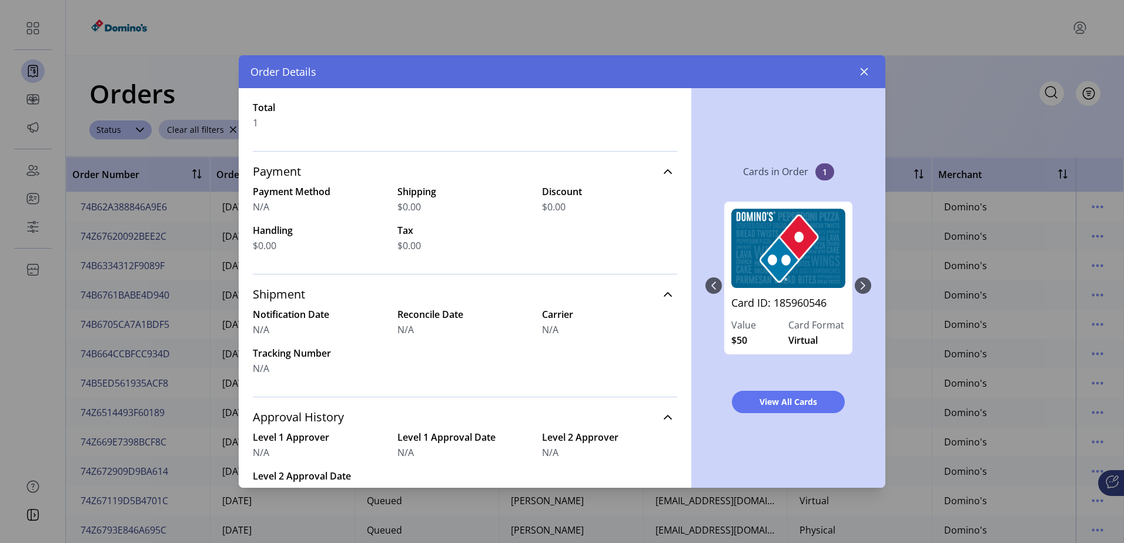
click at [869, 290] on div "Card ID: 185960546 Value $50 Card Format Virtual" at bounding box center [788, 286] width 166 height 192
click at [863, 286] on div "Card ID: 185960546 Value $50 Card Format Virtual" at bounding box center [788, 286] width 166 height 192
click at [864, 69] on icon "button" at bounding box center [863, 71] width 9 height 9
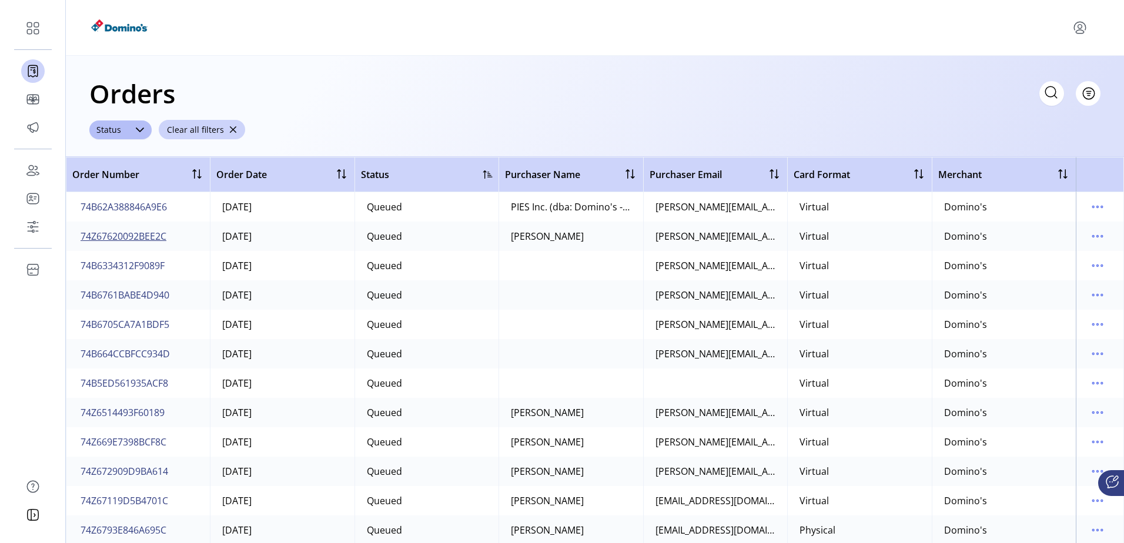
click at [119, 241] on span "74Z67620092BEE2C" at bounding box center [124, 236] width 86 height 14
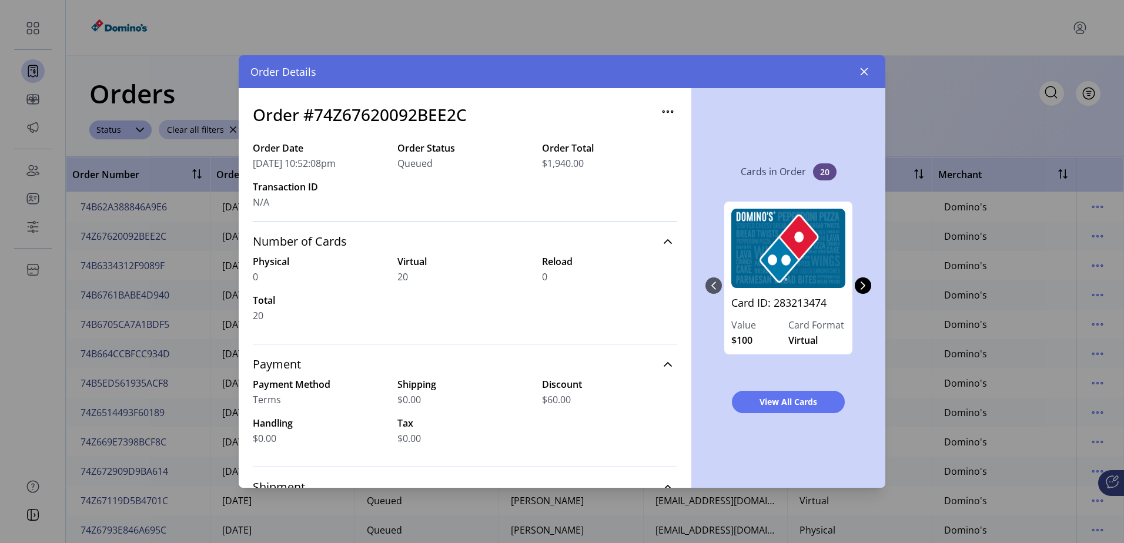
click at [882, 283] on div "Cards in Order 20 Card ID: 283213474 Value $100 Card Format Virtual Card ID: 28…" at bounding box center [788, 288] width 194 height 400
click at [862, 288] on icon "Next Page" at bounding box center [862, 285] width 9 height 9
click at [862, 289] on icon "Next Page" at bounding box center [862, 285] width 5 height 8
click at [817, 173] on span "20" at bounding box center [825, 171] width 24 height 17
click at [662, 113] on icon "button" at bounding box center [667, 111] width 19 height 19
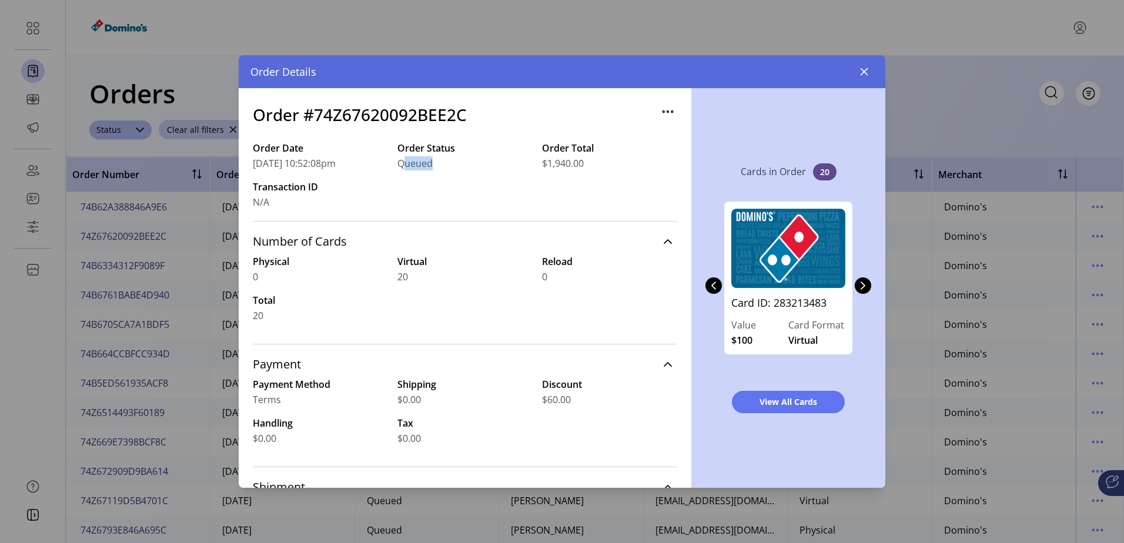
drag, startPoint x: 396, startPoint y: 163, endPoint x: 423, endPoint y: 164, distance: 27.0
click at [423, 164] on span "Queued" at bounding box center [414, 163] width 35 height 14
click at [869, 71] on button "button" at bounding box center [863, 71] width 19 height 19
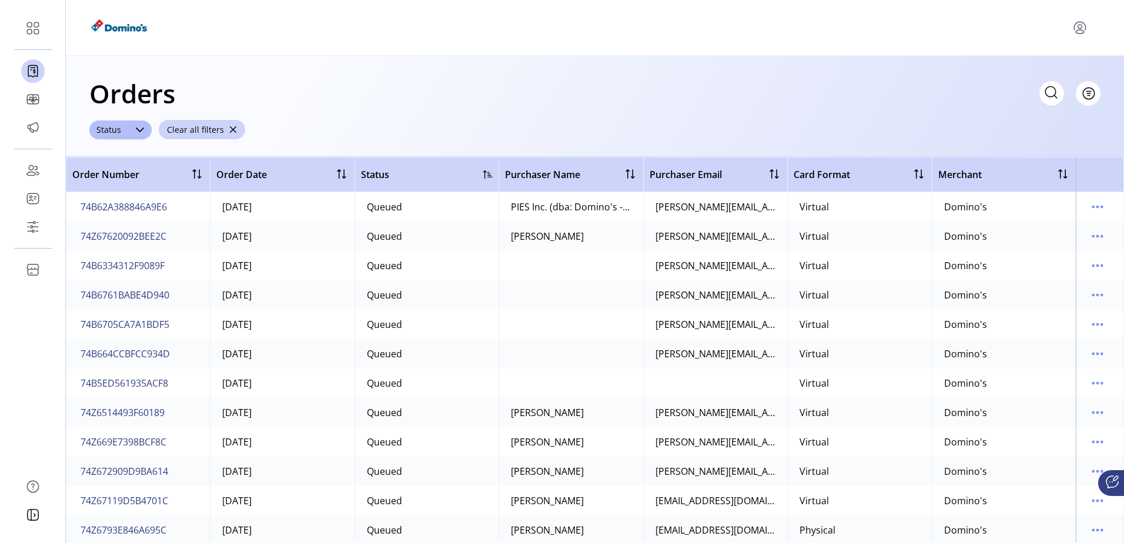
click at [581, 105] on div "Orders Filter Focused All Orders" at bounding box center [594, 93] width 1011 height 41
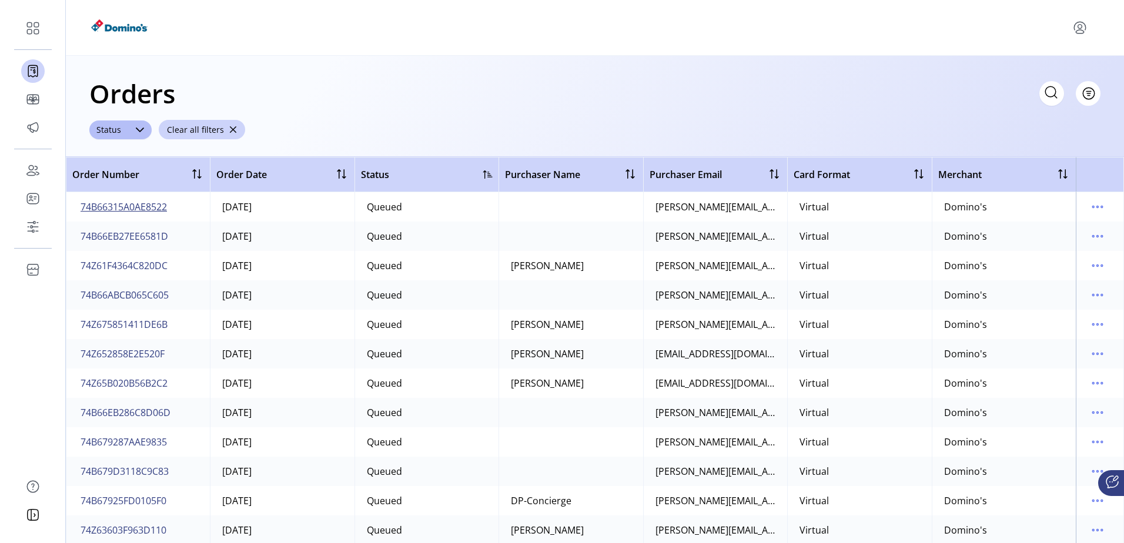
click at [157, 208] on span "74B66315A0AE8522" at bounding box center [124, 207] width 86 height 14
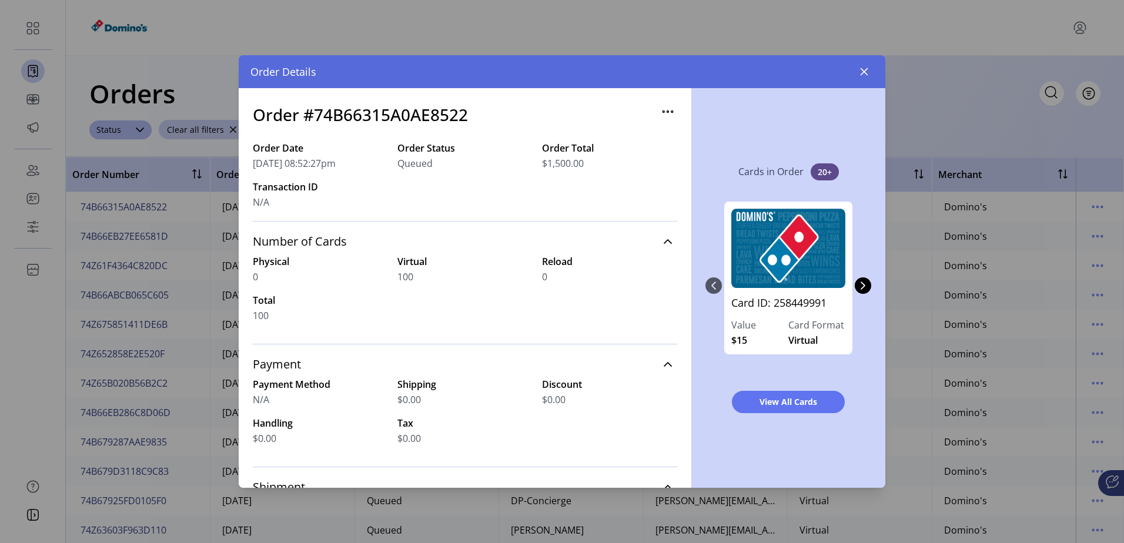
click at [871, 293] on div "Cards in Order 20+ Card ID: 258449991 Value $15 Card Format Virtual Card ID: 25…" at bounding box center [788, 288] width 194 height 400
click at [869, 291] on div "Card ID: 258449991 Value $15 Card Format Virtual Card ID: 258449993 Value $15 C…" at bounding box center [788, 286] width 166 height 192
click at [864, 286] on icon "Next Page" at bounding box center [862, 285] width 9 height 9
click at [864, 286] on icon "Next Page" at bounding box center [862, 285] width 5 height 8
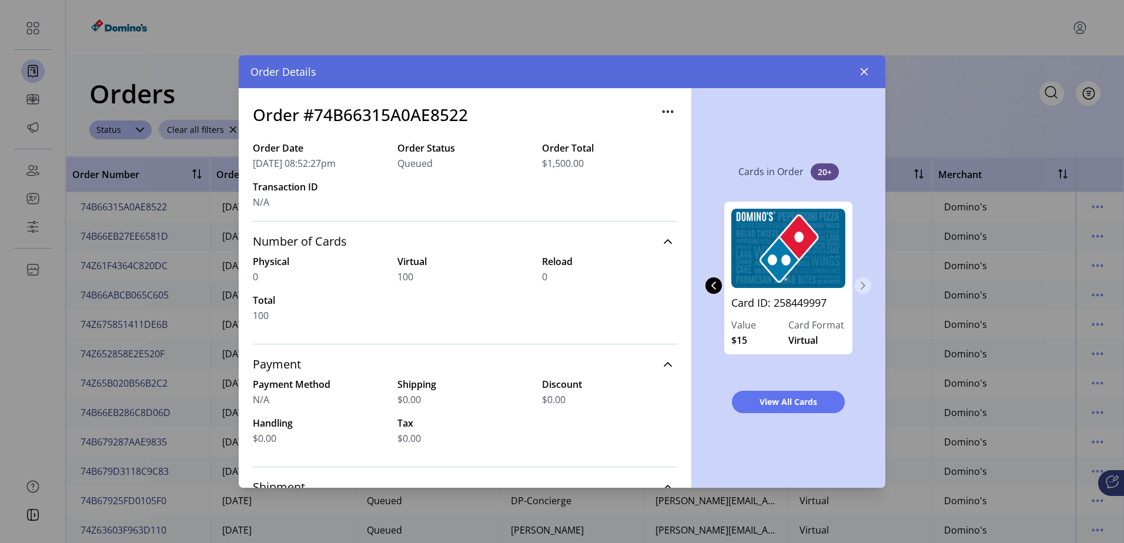
click at [864, 286] on icon "Next Page" at bounding box center [862, 285] width 5 height 8
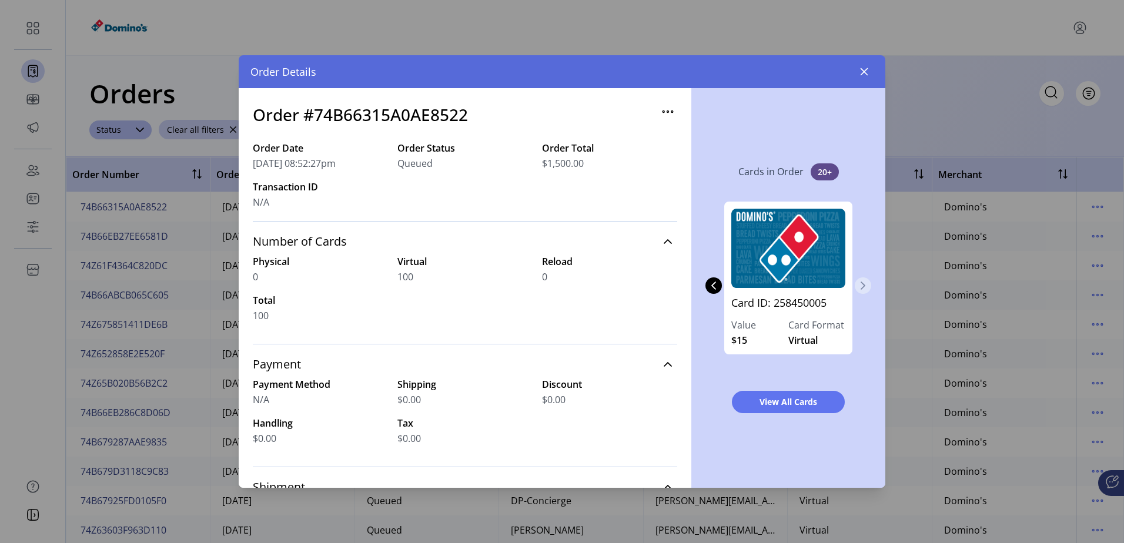
click at [864, 286] on icon "Next Page" at bounding box center [862, 285] width 5 height 8
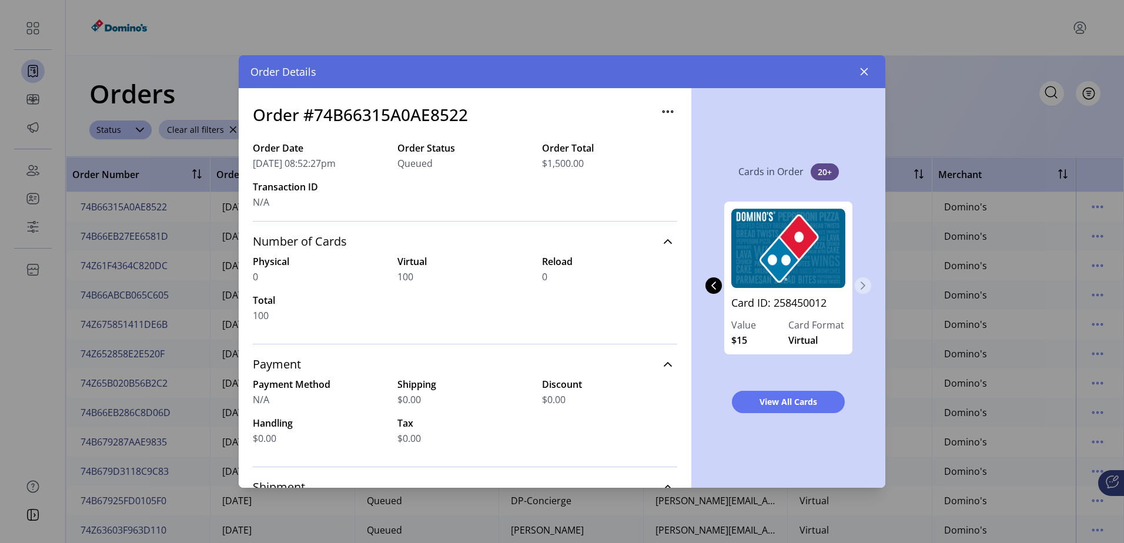
click at [864, 286] on icon "Next Page" at bounding box center [862, 285] width 5 height 8
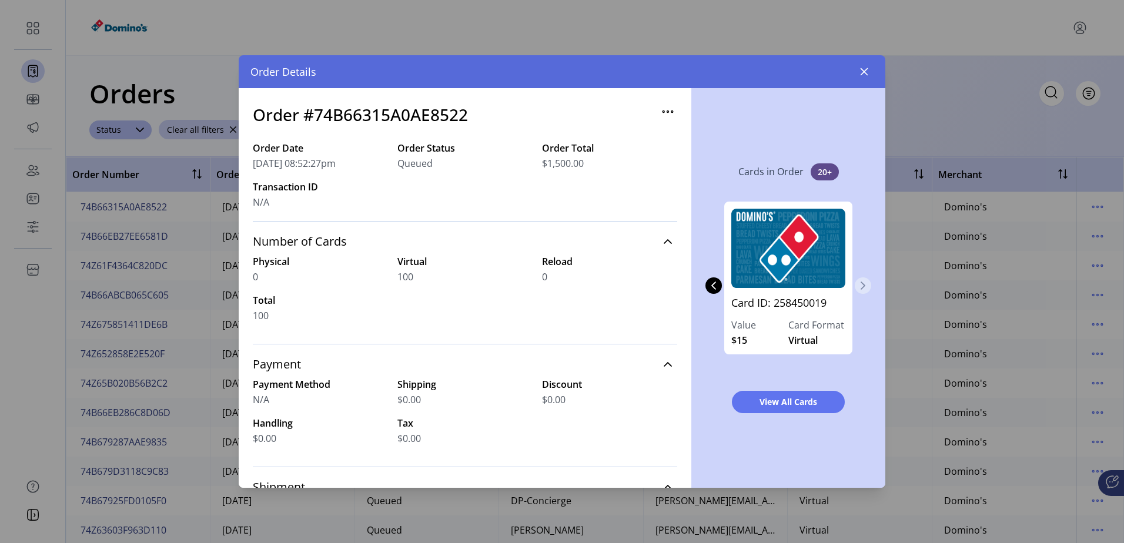
click at [864, 286] on icon "Next Page" at bounding box center [862, 285] width 5 height 8
click at [863, 292] on button "Next Page" at bounding box center [862, 285] width 16 height 16
click at [864, 290] on div "Card ID: 258449991 Value $15 Card Format Virtual Card ID: 258449993 Value $15 C…" at bounding box center [788, 286] width 166 height 192
click at [864, 285] on div "Card ID: 258449991 Value $15 Card Format Virtual Card ID: 258449993 Value $15 C…" at bounding box center [788, 286] width 166 height 192
click at [864, 70] on icon "button" at bounding box center [863, 71] width 9 height 9
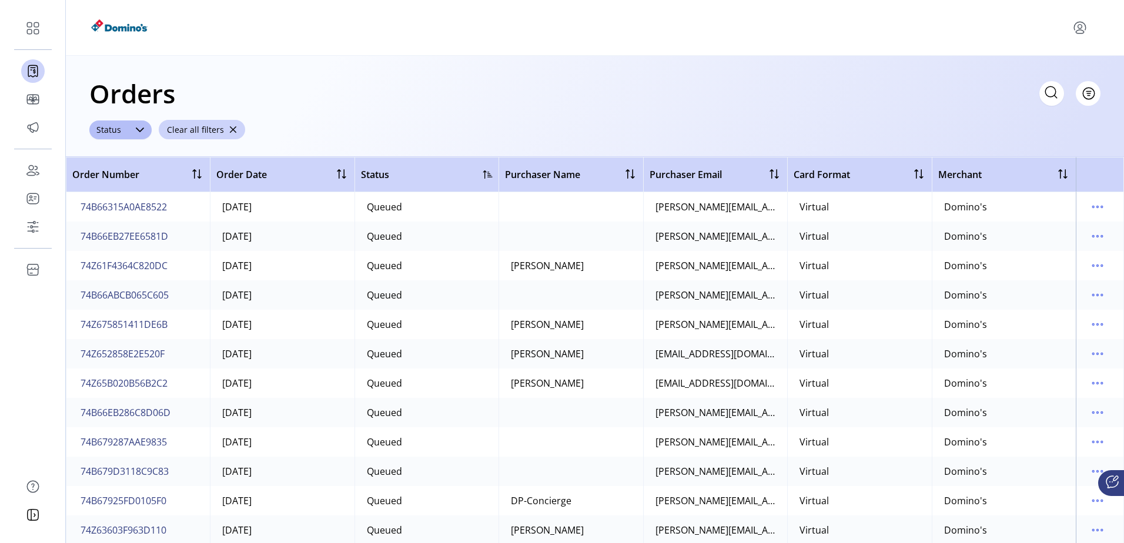
click at [486, 175] on div at bounding box center [487, 174] width 9 height 9
click at [116, 128] on div "Status" at bounding box center [108, 129] width 39 height 19
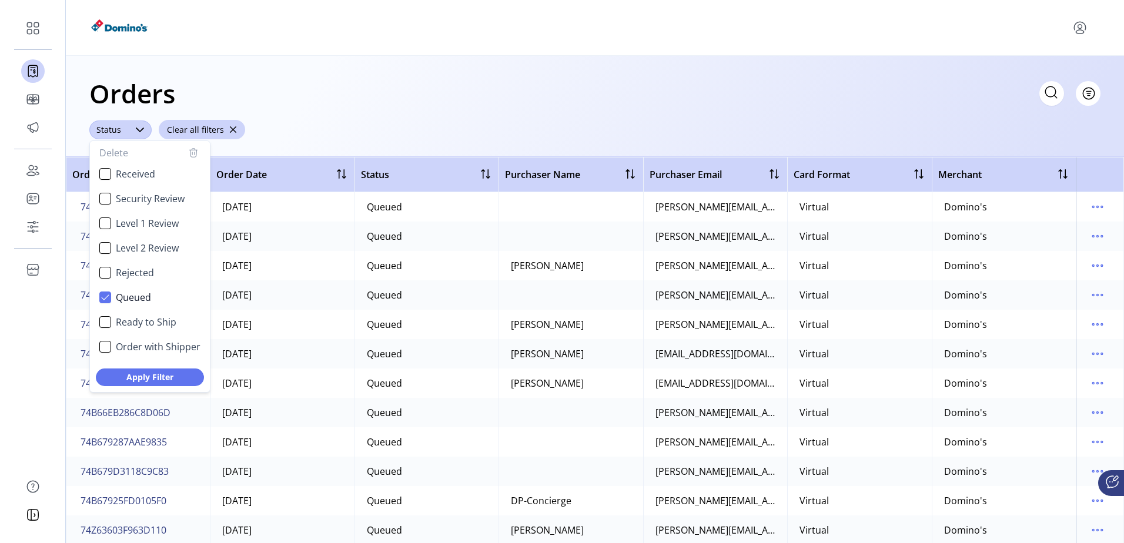
click at [116, 128] on div "Status" at bounding box center [108, 129] width 39 height 19
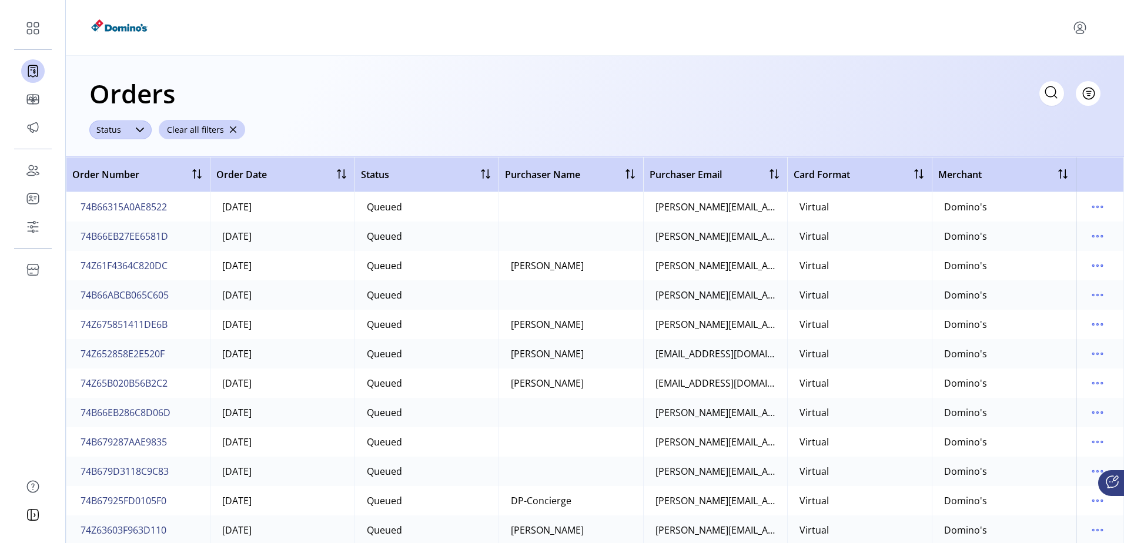
click at [140, 134] on icon at bounding box center [139, 129] width 9 height 9
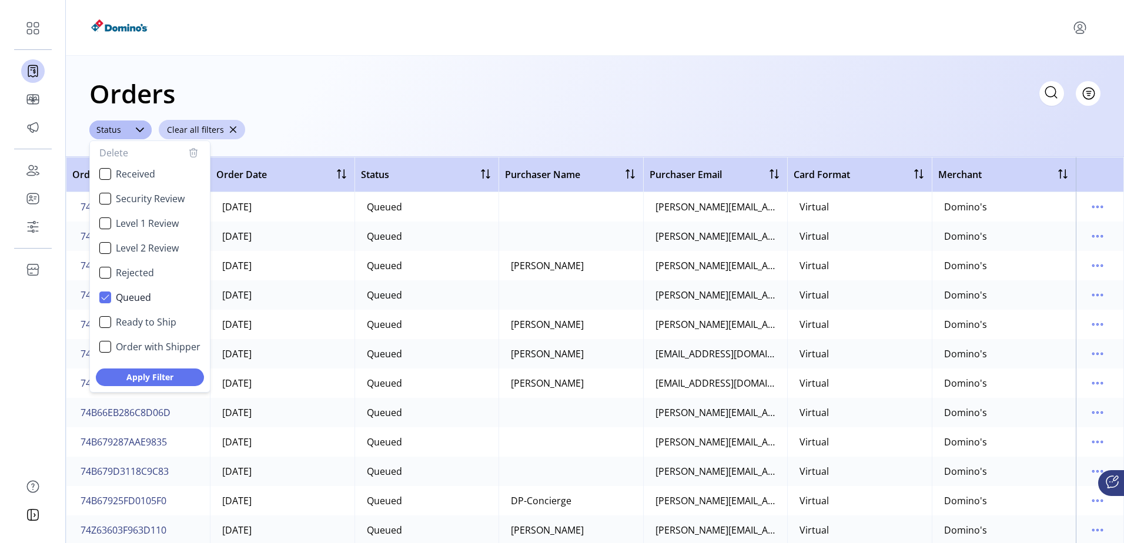
click at [462, 94] on div "Orders Filter Focused All Orders" at bounding box center [594, 93] width 1011 height 41
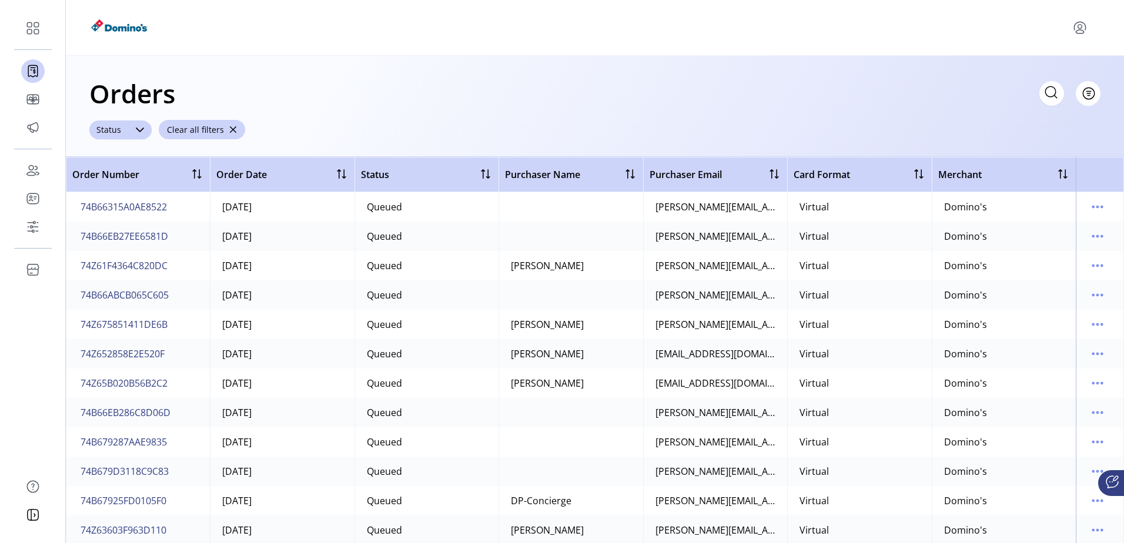
click at [120, 137] on div "Status" at bounding box center [108, 129] width 39 height 19
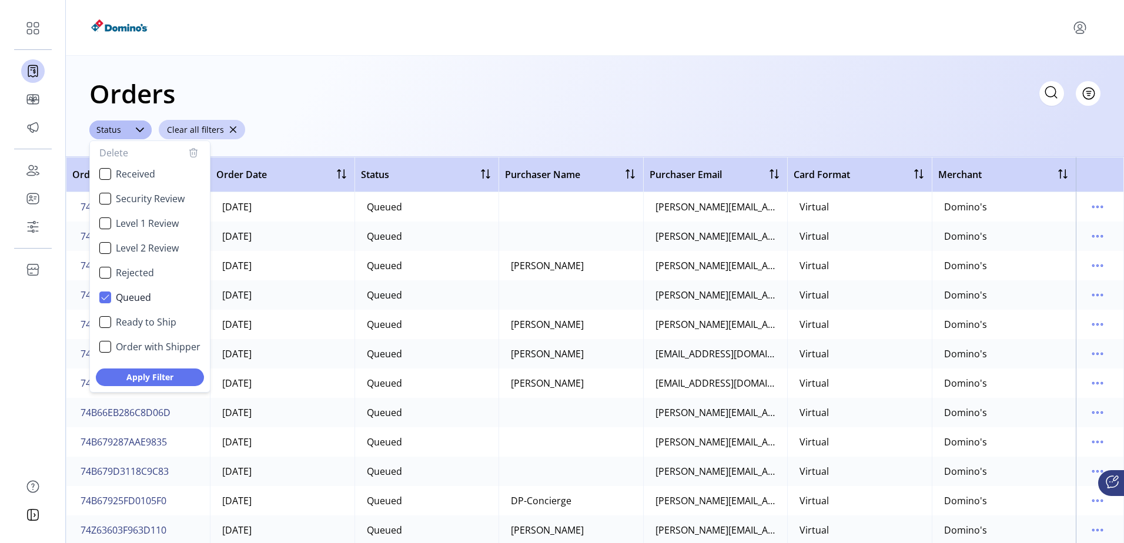
click at [415, 103] on div "Orders Filter Focused All Orders" at bounding box center [594, 93] width 1011 height 41
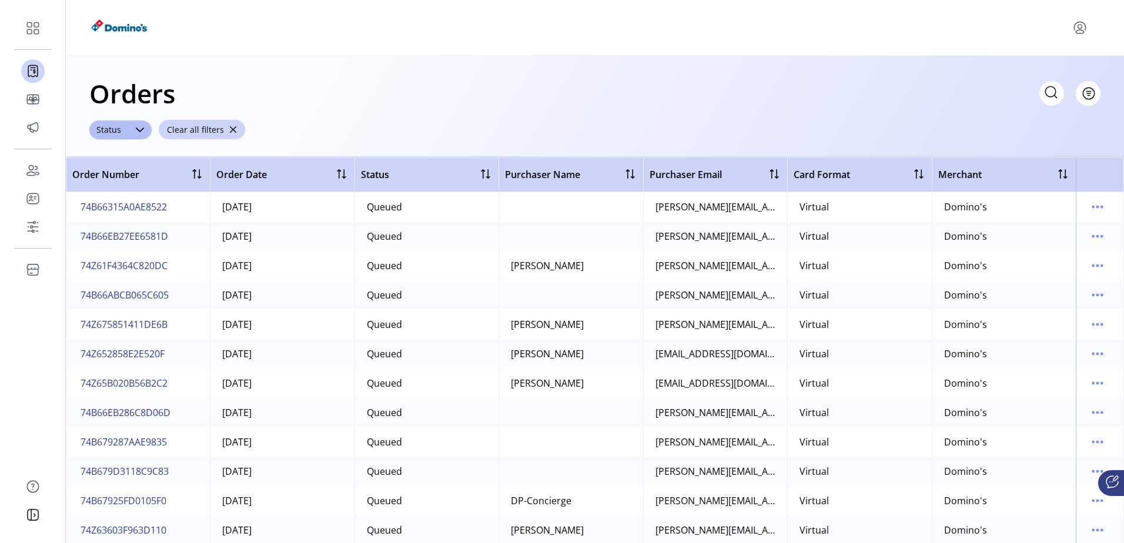
click at [415, 103] on div "Orders Filter Focused All Orders" at bounding box center [594, 93] width 1011 height 41
click at [135, 130] on icon at bounding box center [139, 129] width 9 height 9
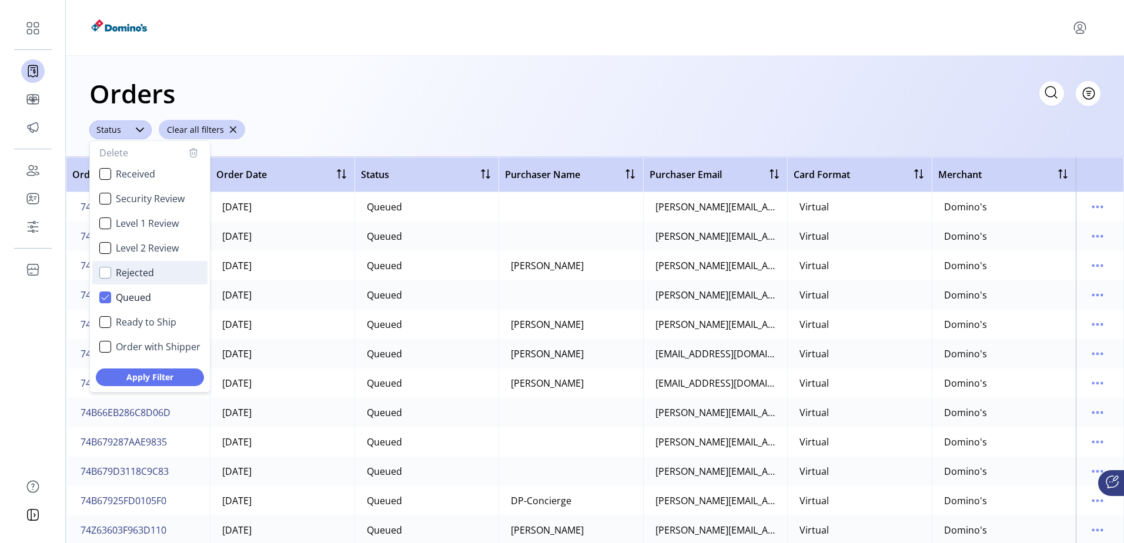
click at [100, 272] on div "Rejected" at bounding box center [105, 273] width 12 height 12
click at [155, 380] on span "Apply Filter" at bounding box center [150, 377] width 78 height 12
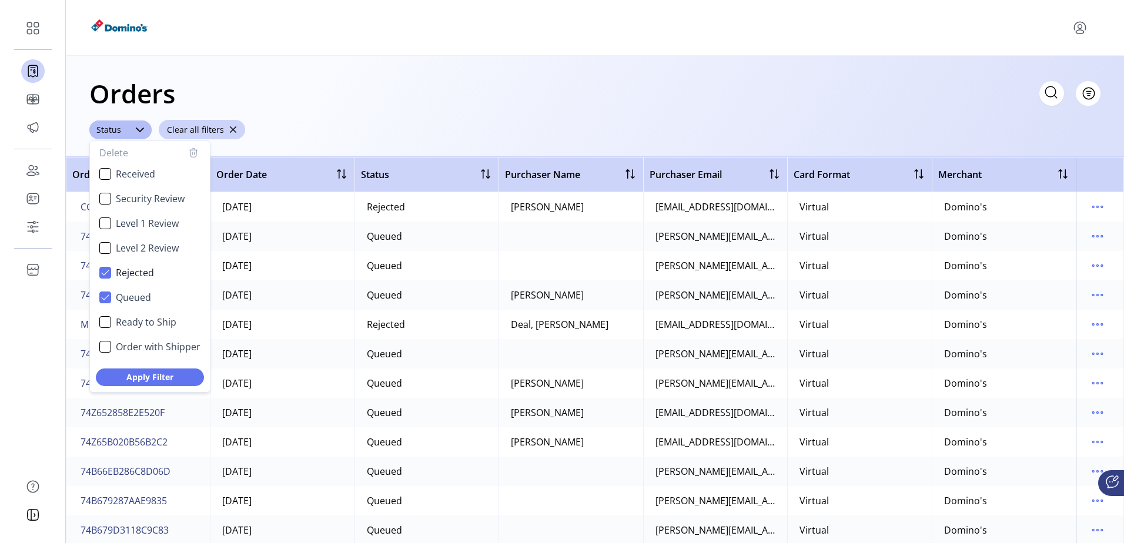
click at [356, 111] on div "Orders Filter Focused All Orders" at bounding box center [594, 93] width 1011 height 41
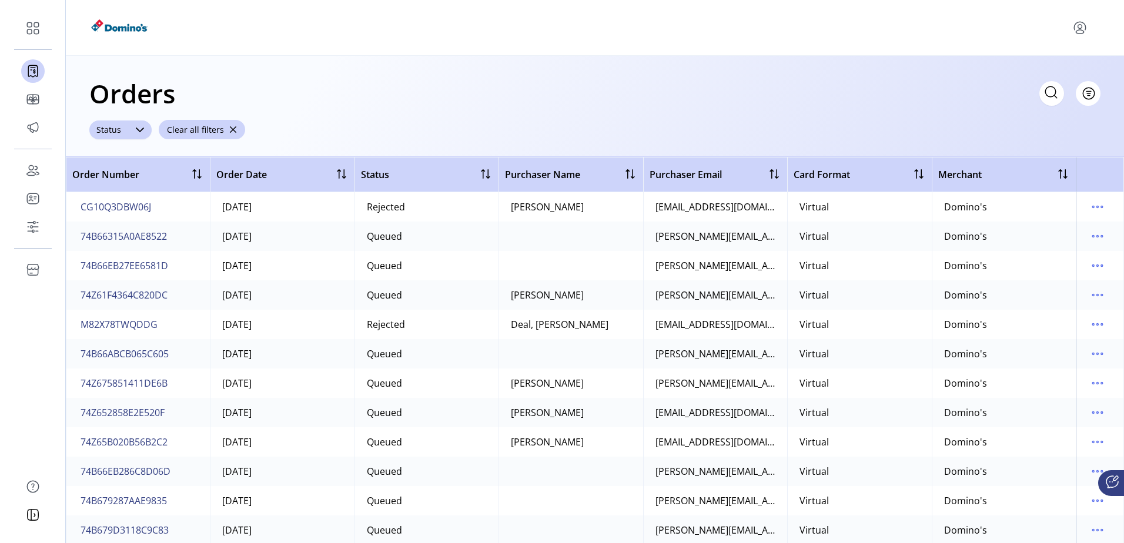
click at [135, 131] on icon at bounding box center [139, 129] width 9 height 9
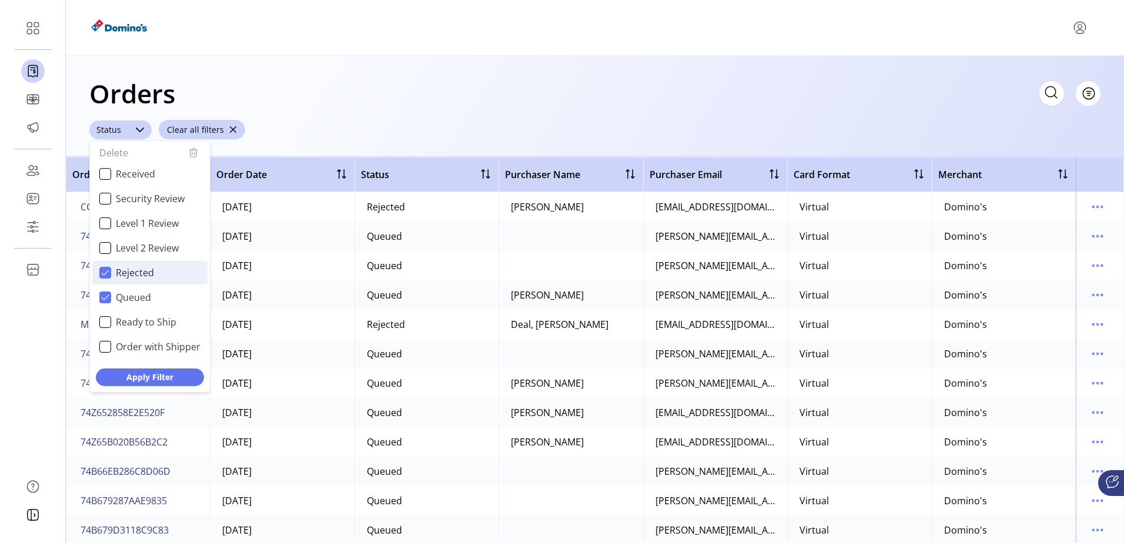
click at [106, 273] on icon "Rejected" at bounding box center [105, 273] width 8 height 8
click at [186, 380] on span "Apply Filter" at bounding box center [150, 377] width 78 height 12
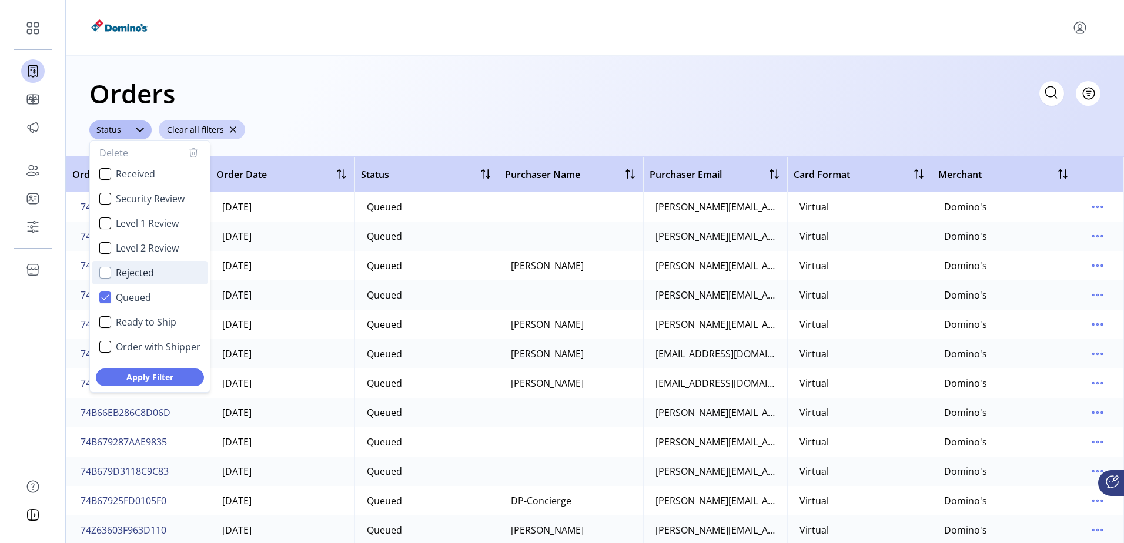
click at [475, 71] on div "Orders Filter Focused All Orders ****** Status Delete Received Security Review …" at bounding box center [595, 106] width 1058 height 101
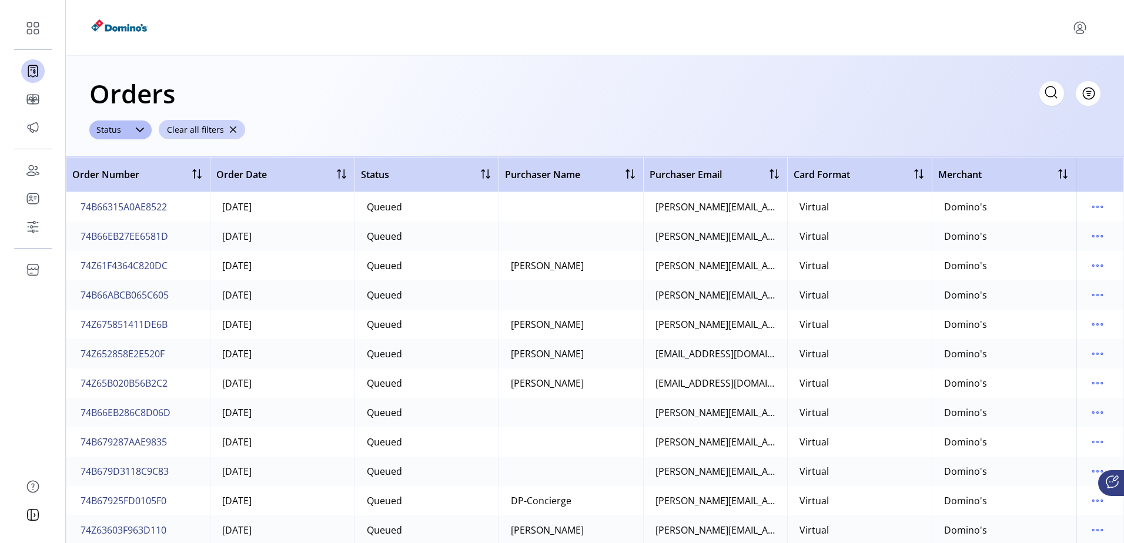
drag, startPoint x: 526, startPoint y: 87, endPoint x: 242, endPoint y: 123, distance: 286.7
click at [524, 85] on div "Orders Filter Focused All Orders" at bounding box center [594, 93] width 1011 height 41
click at [144, 130] on div at bounding box center [140, 129] width 24 height 19
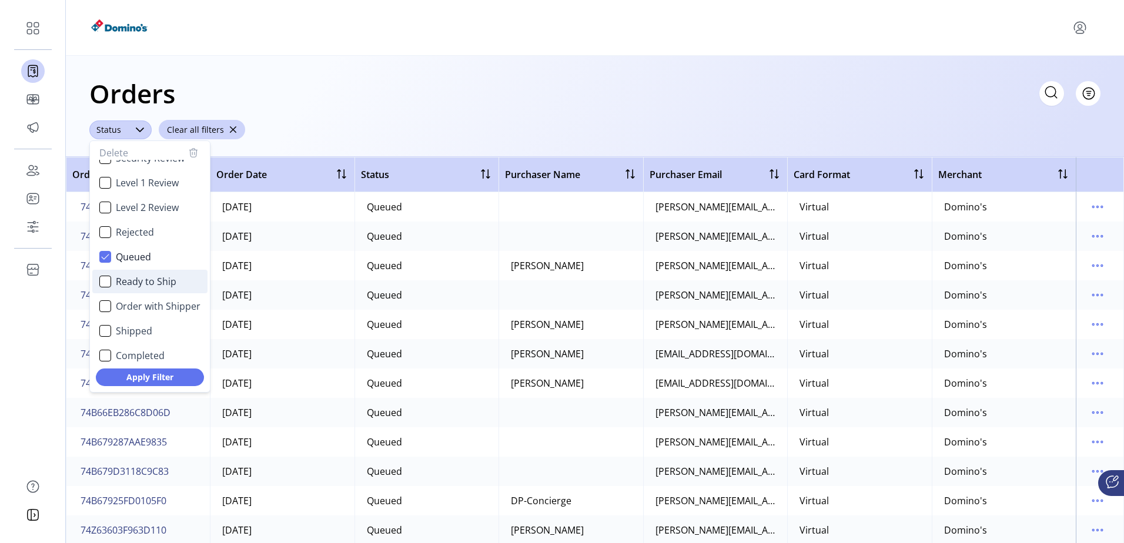
scroll to position [71, 0]
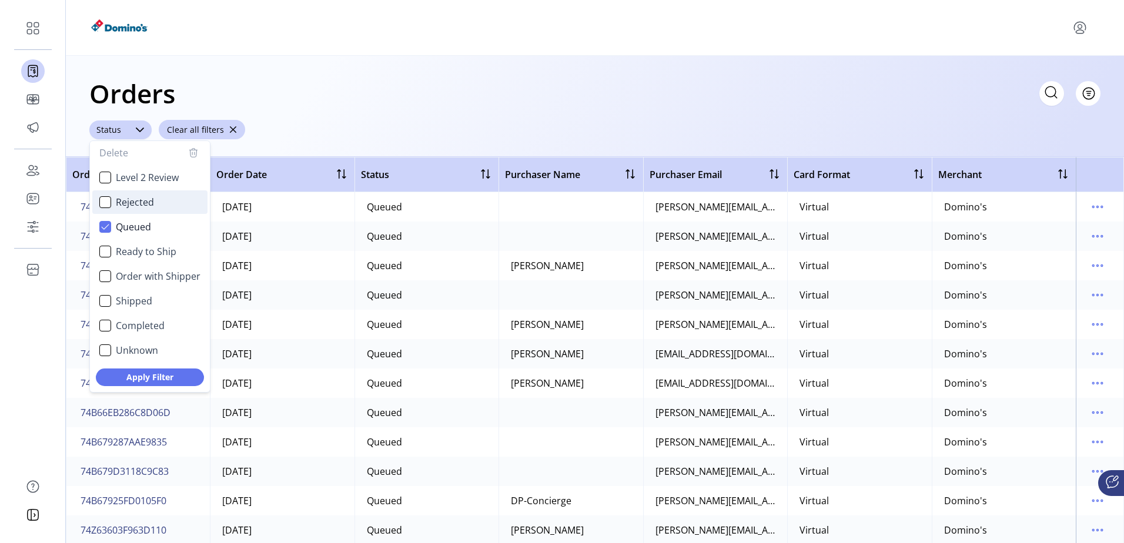
click at [113, 203] on li "Rejected" at bounding box center [149, 202] width 115 height 24
click at [179, 374] on span "Apply Filter" at bounding box center [150, 377] width 78 height 12
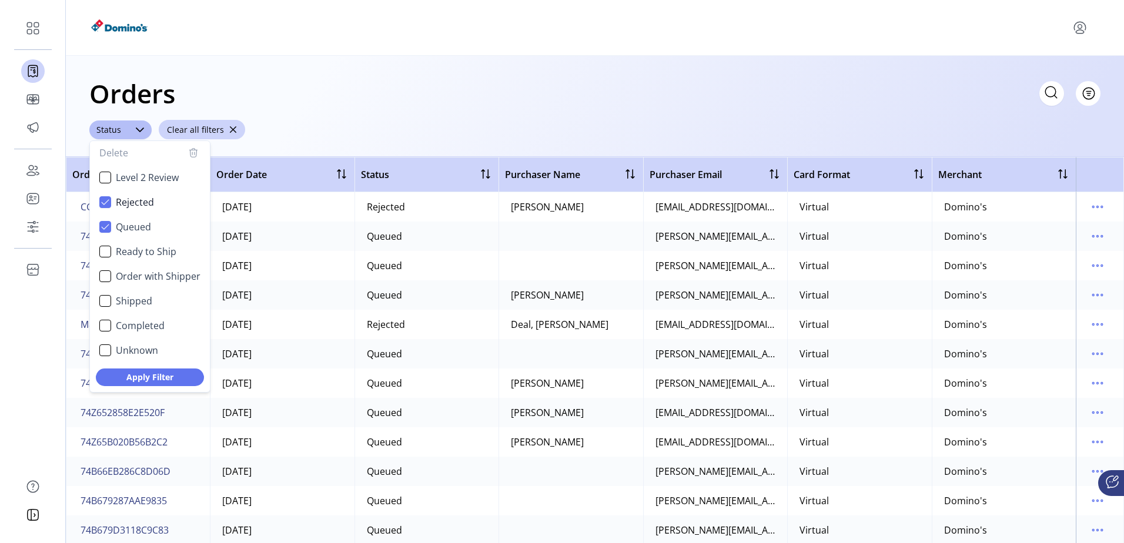
drag, startPoint x: 454, startPoint y: 94, endPoint x: 443, endPoint y: 112, distance: 21.4
click at [443, 112] on div "Orders Filter Focused All Orders" at bounding box center [594, 93] width 1011 height 41
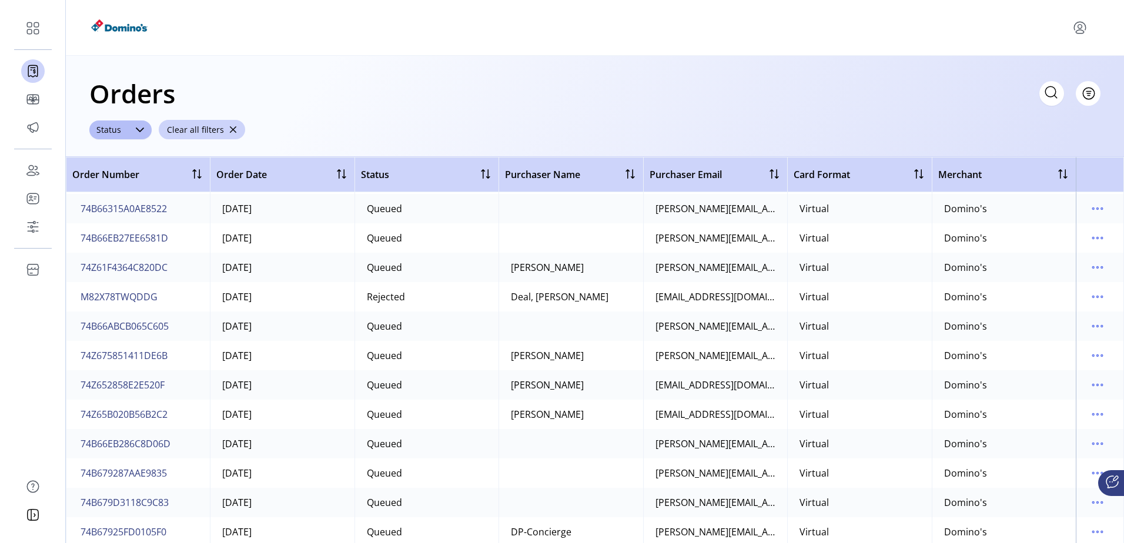
scroll to position [0, 0]
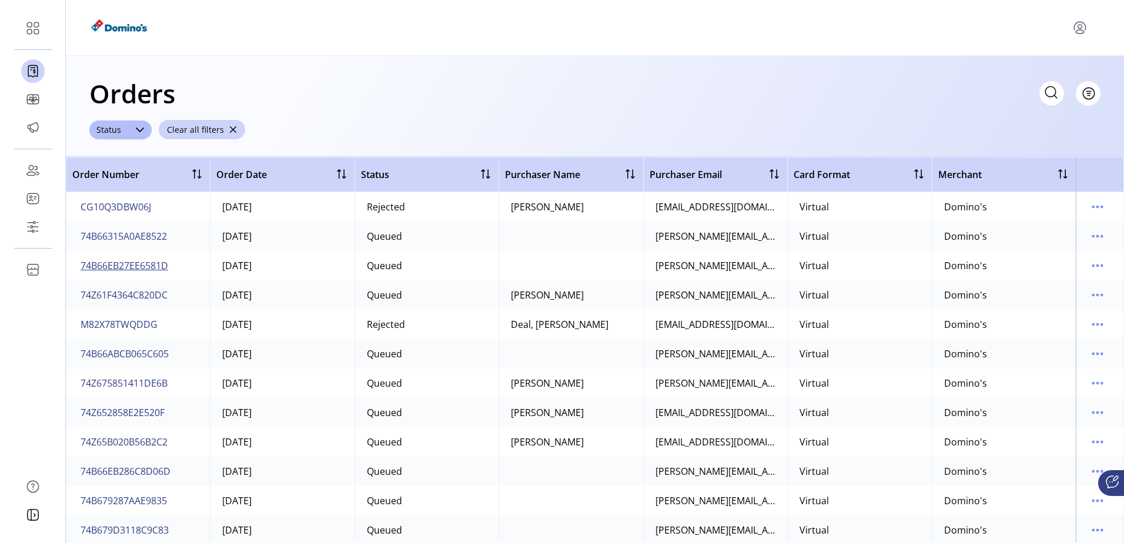
click at [149, 267] on span "74B66EB27EE6581D" at bounding box center [125, 266] width 88 height 14
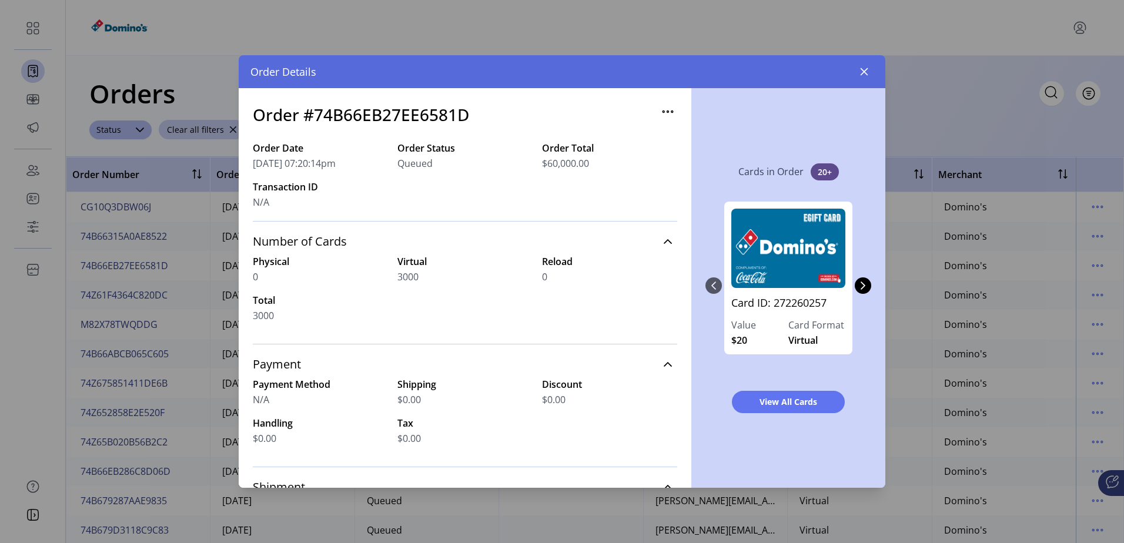
click at [881, 289] on div "Cards in Order 20+ Card ID: 272260257 Value $20 Card Format Virtual Card ID: 27…" at bounding box center [788, 288] width 194 height 400
click at [869, 290] on button "Next Page" at bounding box center [862, 285] width 16 height 16
click at [866, 291] on button "Next Page" at bounding box center [862, 285] width 16 height 16
click at [866, 292] on button "Next Page" at bounding box center [862, 285] width 16 height 16
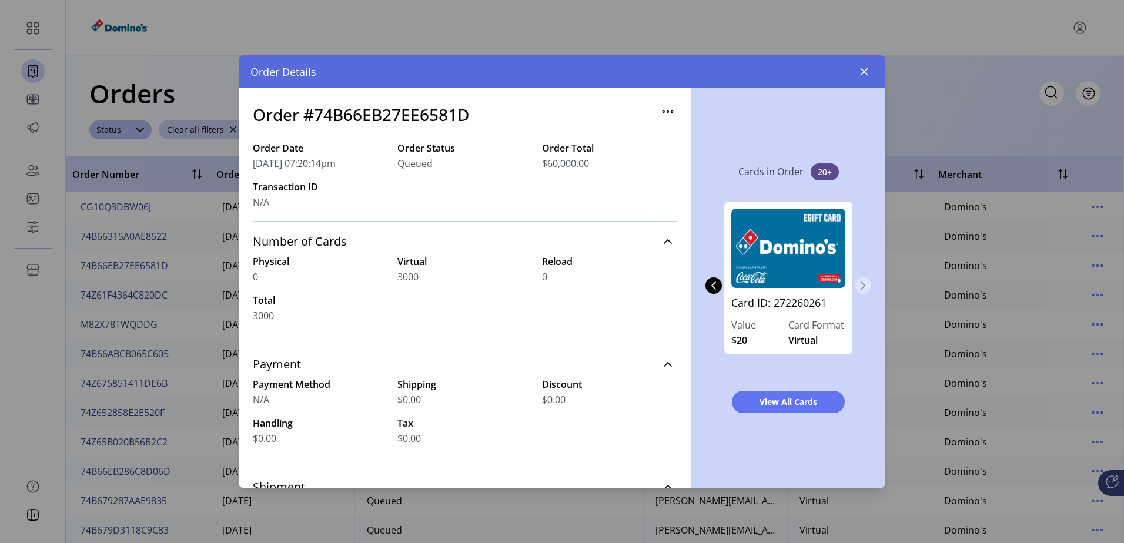
click at [866, 292] on button "Next Page" at bounding box center [862, 285] width 16 height 16
click at [862, 73] on icon "button" at bounding box center [863, 71] width 9 height 9
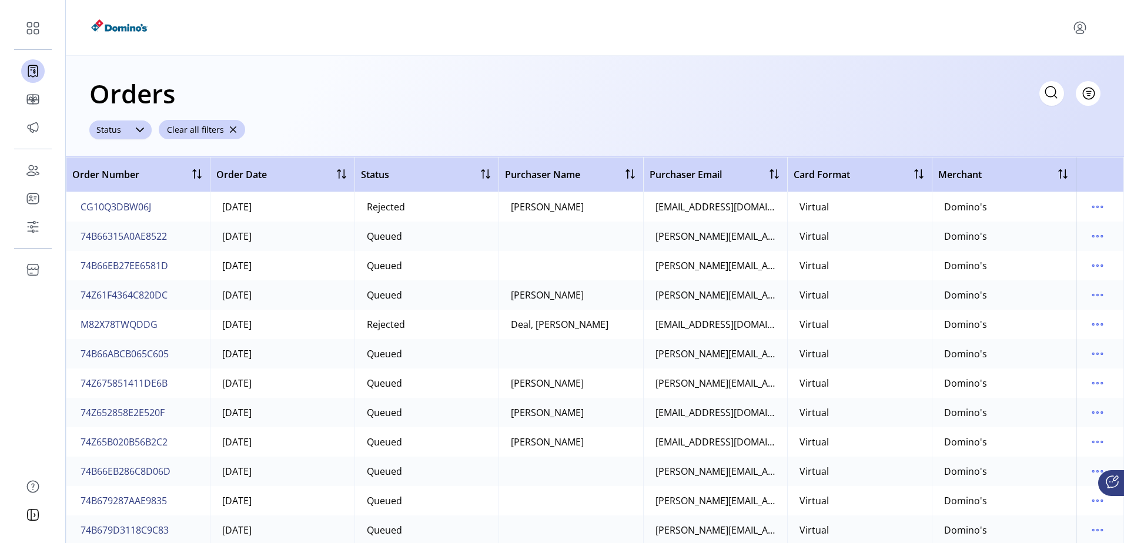
click at [130, 133] on div at bounding box center [140, 129] width 24 height 19
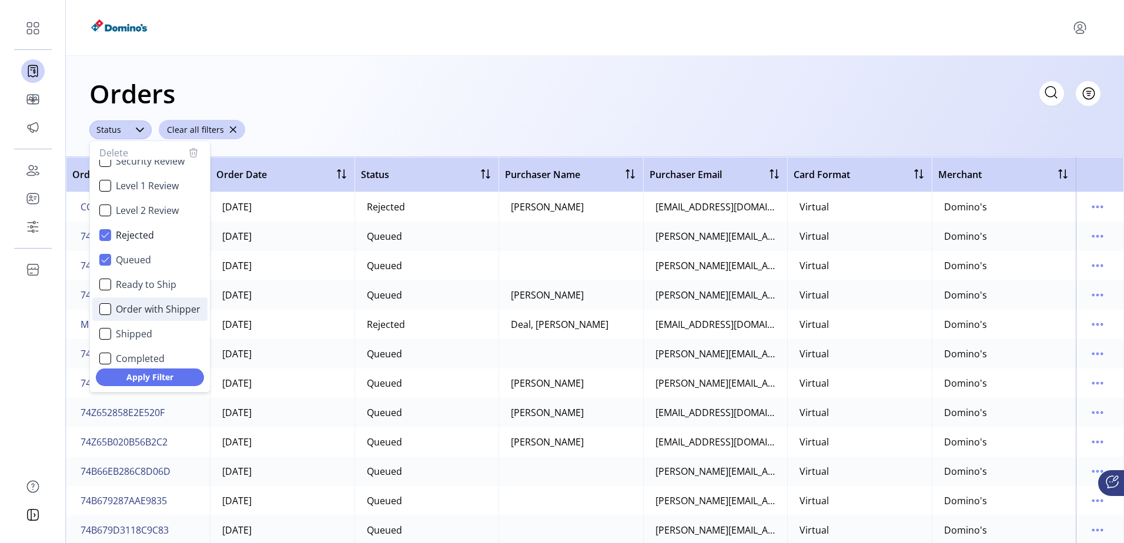
scroll to position [71, 0]
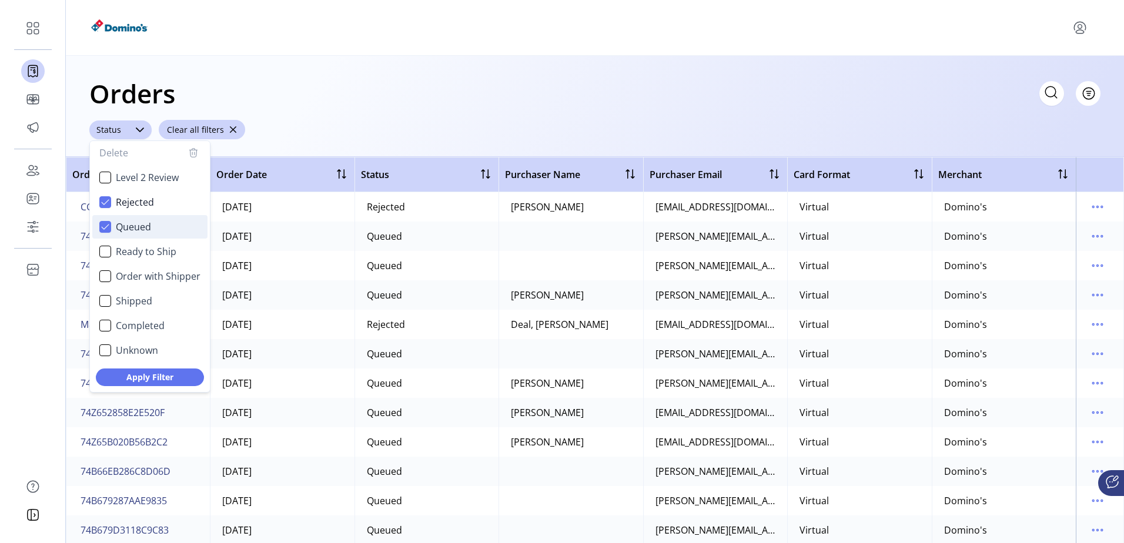
click at [106, 226] on icon "Queued" at bounding box center [105, 226] width 8 height 5
click at [106, 232] on div "Queued" at bounding box center [105, 227] width 12 height 12
click at [106, 195] on li "Rejected" at bounding box center [149, 202] width 115 height 24
click at [165, 376] on span "Apply Filter" at bounding box center [150, 377] width 78 height 12
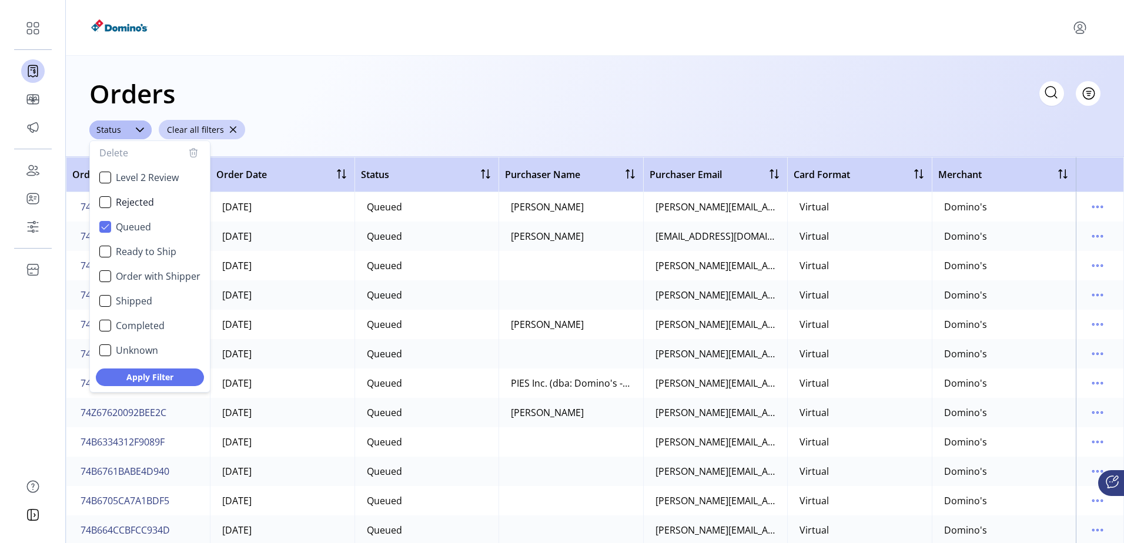
scroll to position [0, 0]
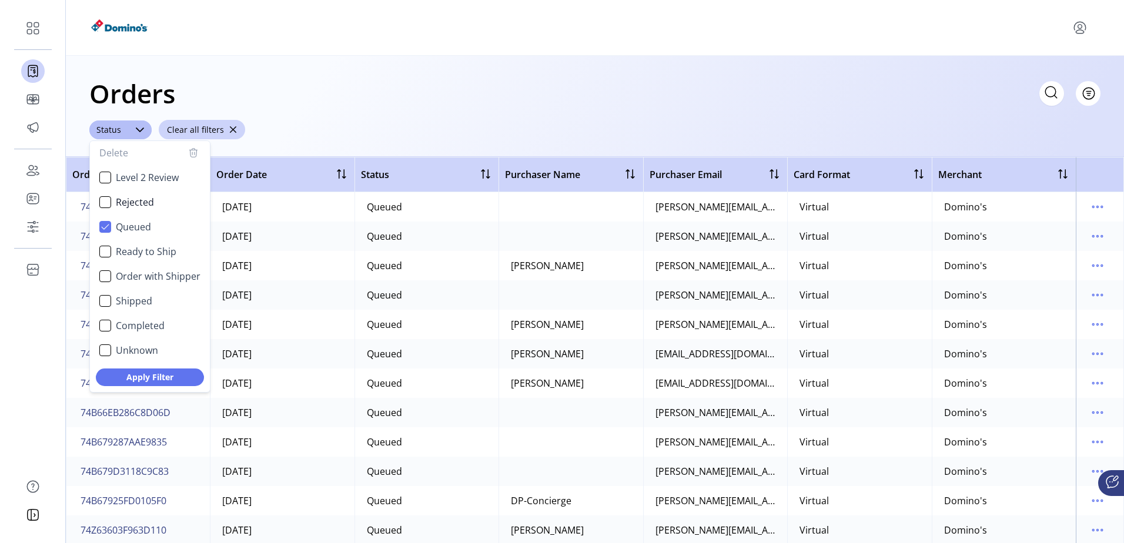
click at [438, 74] on div "Orders Filter Focused All Orders" at bounding box center [594, 93] width 1011 height 41
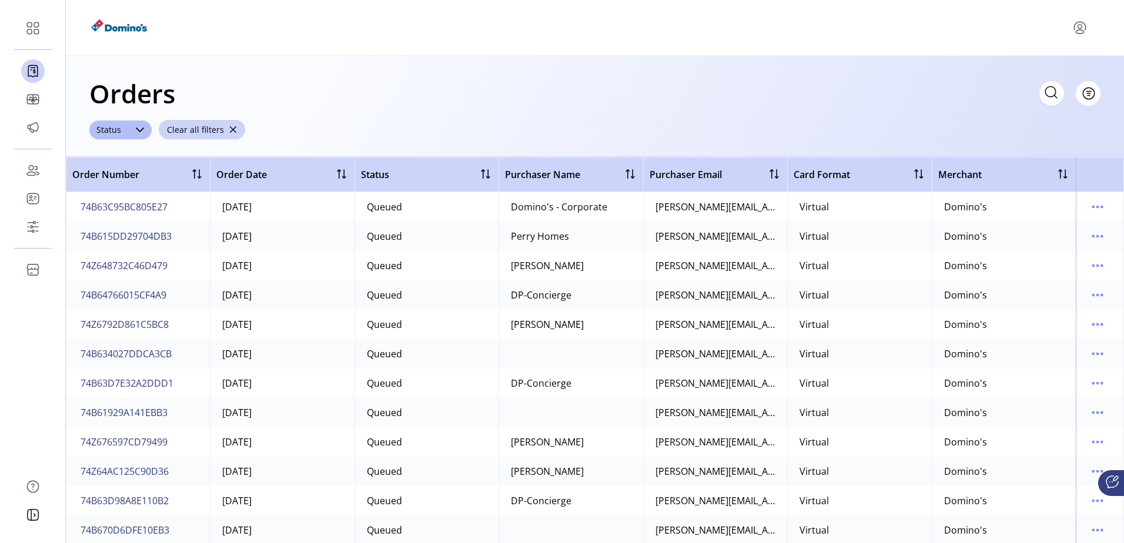
scroll to position [1704, 0]
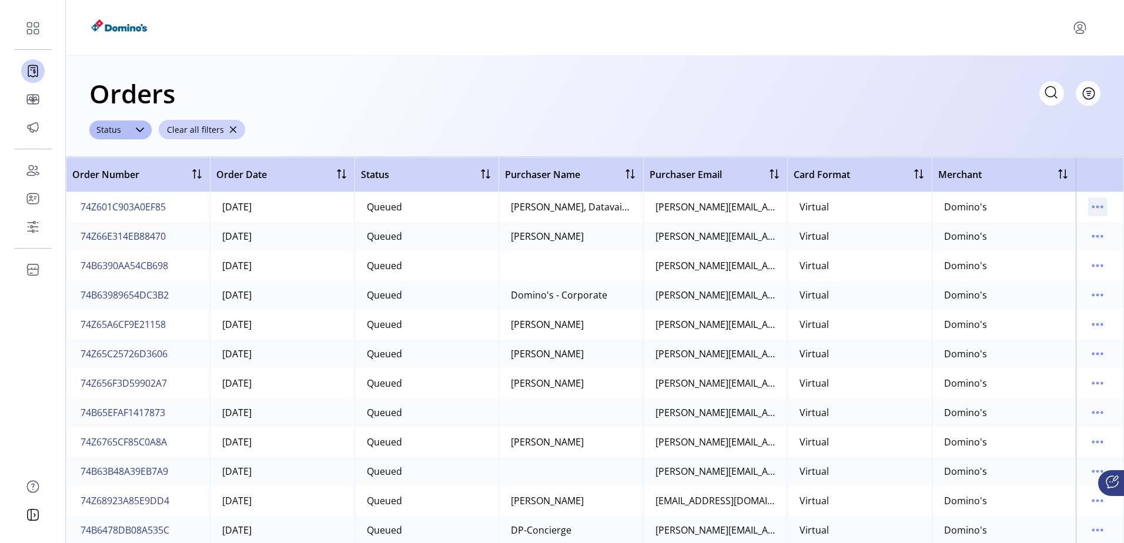
click at [1100, 205] on icon "menu" at bounding box center [1097, 206] width 19 height 19
click at [159, 206] on span "74Z601C903A0EF85" at bounding box center [123, 207] width 85 height 14
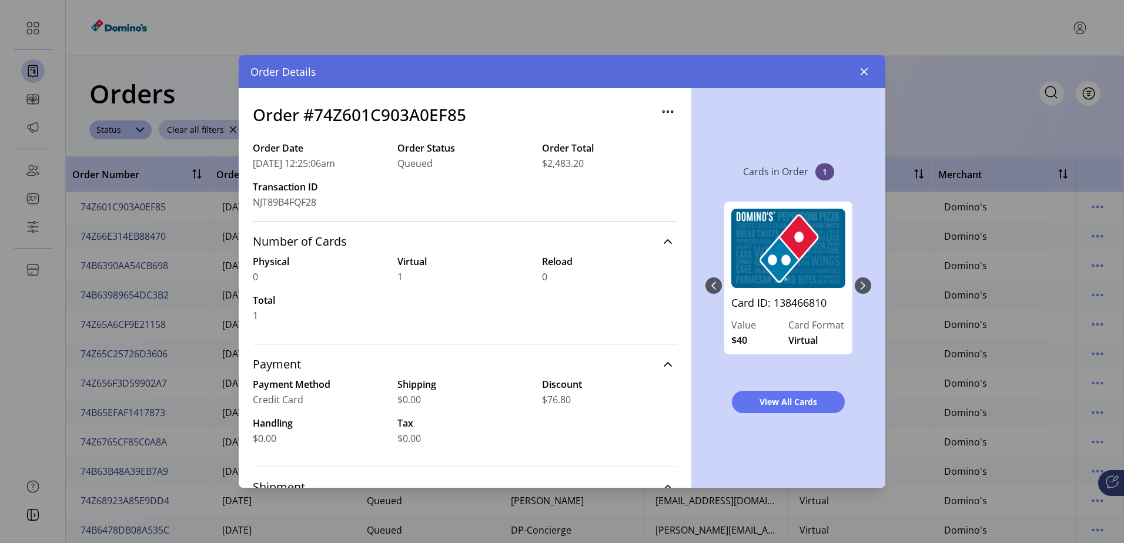
click at [851, 283] on div "Card ID: 138466810 Value $40 Card Format Virtual" at bounding box center [788, 278] width 128 height 153
click at [858, 284] on div "Card ID: 138466810 Value $40 Card Format Virtual" at bounding box center [788, 286] width 166 height 192
click at [862, 287] on div "Card ID: 138466810 Value $40 Card Format Virtual" at bounding box center [788, 286] width 166 height 192
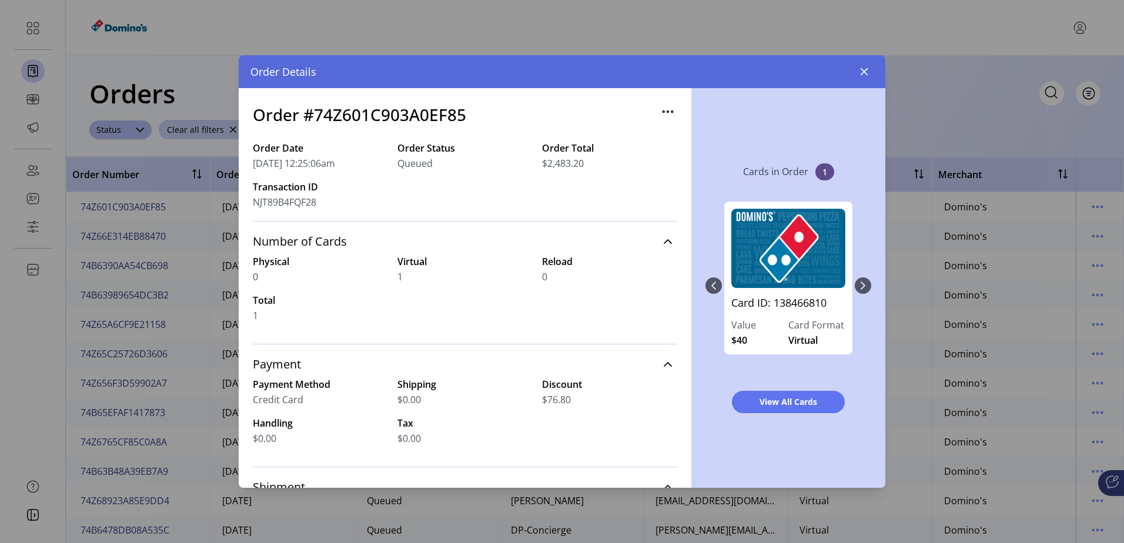
click at [862, 287] on div "Card ID: 138466810 Value $40 Card Format Virtual" at bounding box center [788, 286] width 166 height 192
click at [867, 75] on icon "button" at bounding box center [864, 72] width 8 height 8
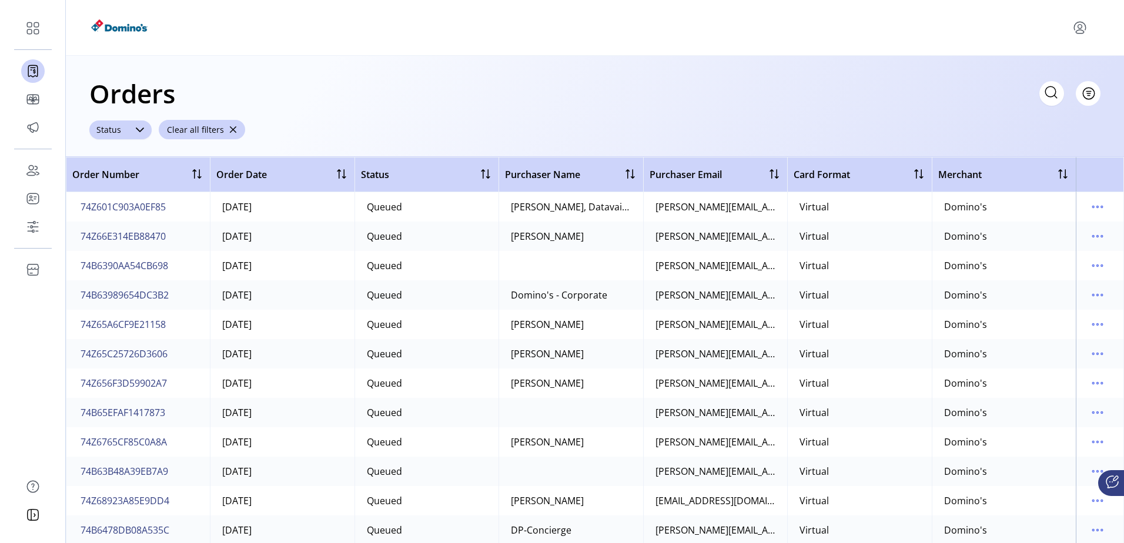
click at [133, 129] on div at bounding box center [140, 129] width 24 height 19
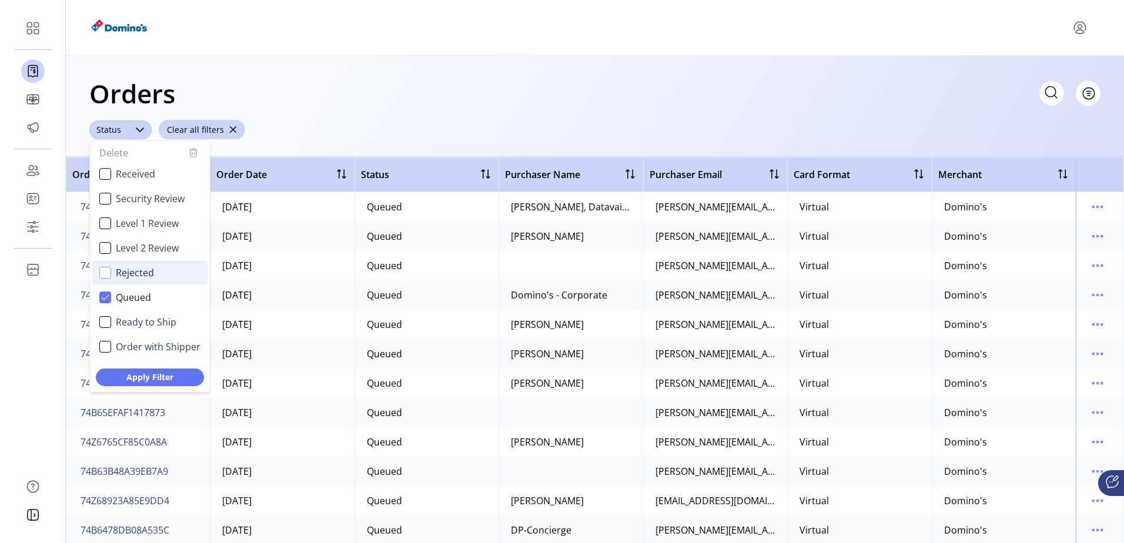
click at [102, 269] on div "Rejected" at bounding box center [105, 273] width 12 height 12
click at [171, 379] on span "Apply Filter" at bounding box center [150, 377] width 78 height 12
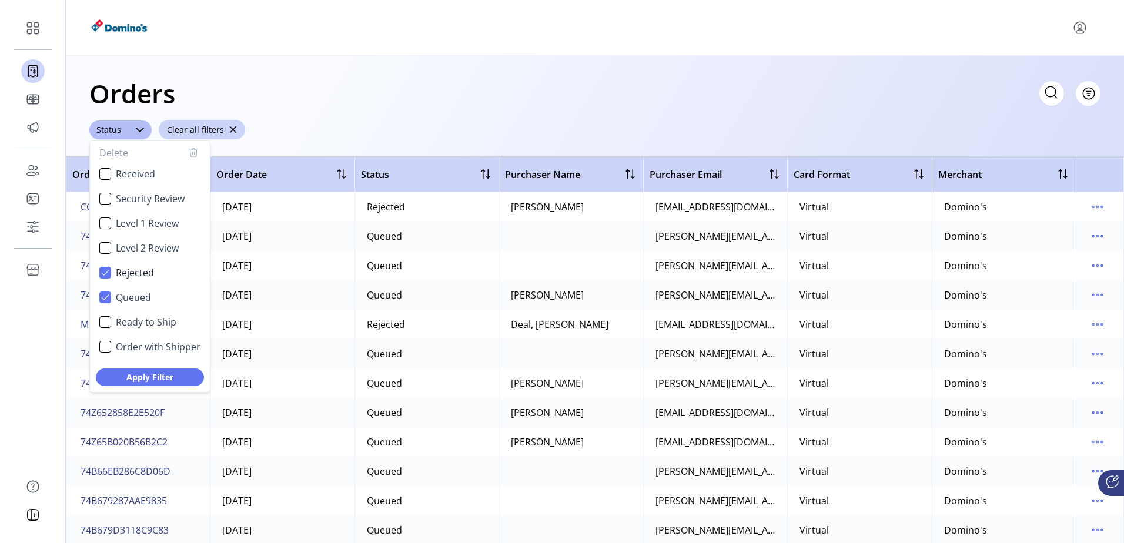
click at [465, 33] on div at bounding box center [594, 27] width 1011 height 33
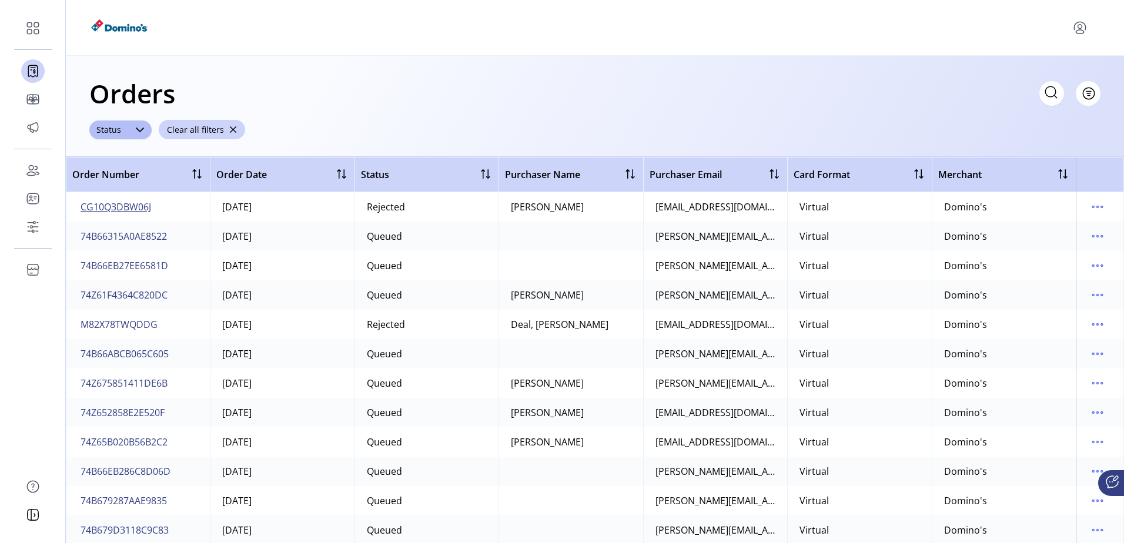
click at [102, 206] on span "CG10Q3DBW06J" at bounding box center [116, 207] width 71 height 14
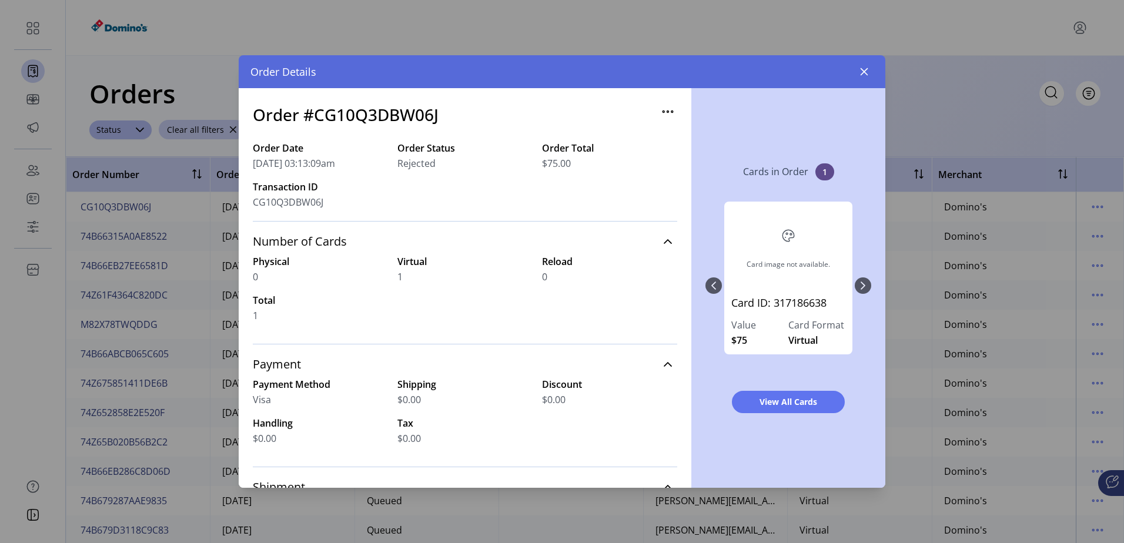
click at [873, 285] on div "Cards in Order 1 Card image not available. Card ID: 317186638 Value $75 Card Fo…" at bounding box center [788, 288] width 194 height 400
click at [866, 286] on div "Card image not available. Card ID: 317186638 Value $75 Card Format Virtual" at bounding box center [788, 286] width 166 height 192
click at [863, 286] on div "Card image not available. Card ID: 317186638 Value $75 Card Format Virtual" at bounding box center [788, 286] width 166 height 192
click at [720, 281] on div "Card image not available. Card ID: 317186638 Value $75 Card Format Virtual" at bounding box center [788, 286] width 166 height 192
click at [797, 391] on button "View All Cards" at bounding box center [788, 402] width 113 height 22
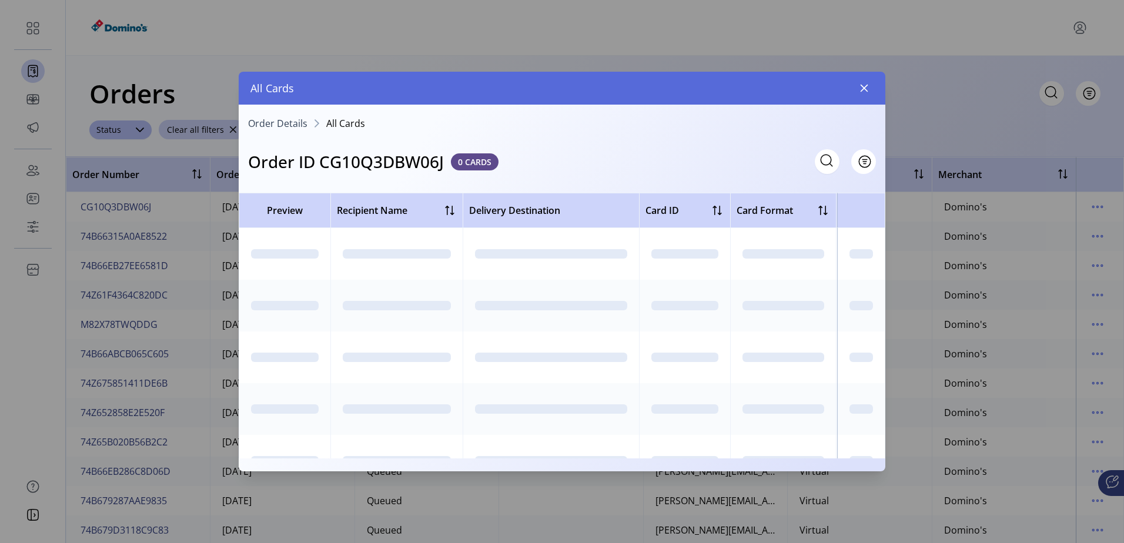
drag, startPoint x: 797, startPoint y: 391, endPoint x: 797, endPoint y: 399, distance: 7.6
click at [797, 399] on div "Preview Recipient Name Delivery Destination Card ID Card Format Delivery Status…" at bounding box center [562, 326] width 646 height 266
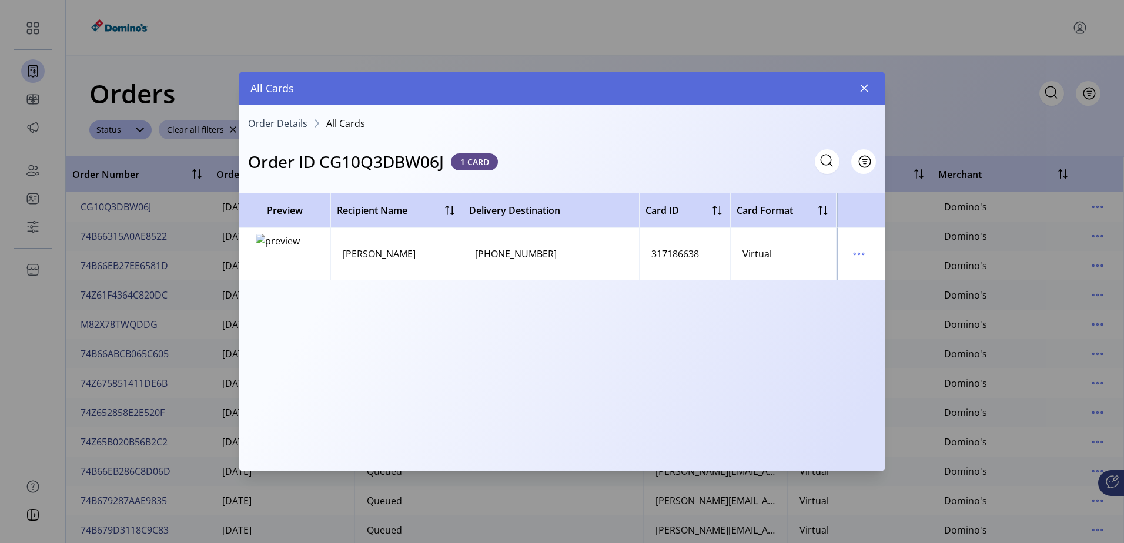
click at [278, 240] on img at bounding box center [285, 254] width 59 height 40
click at [859, 257] on icon "menu" at bounding box center [858, 253] width 19 height 19
click at [875, 277] on span "View Card Details" at bounding box center [908, 276] width 98 height 9
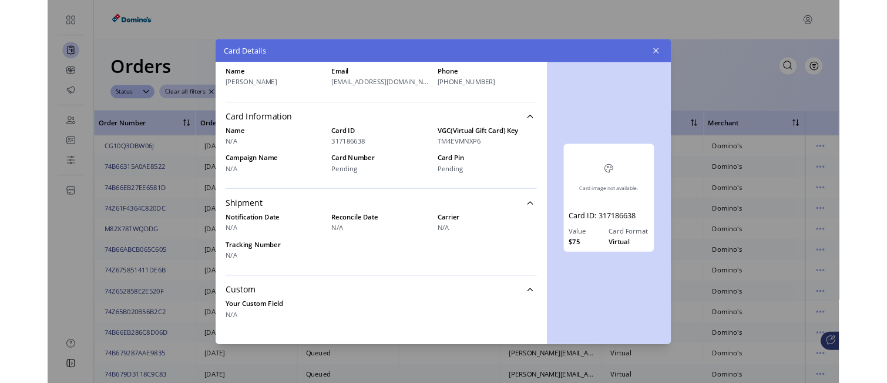
scroll to position [210, 0]
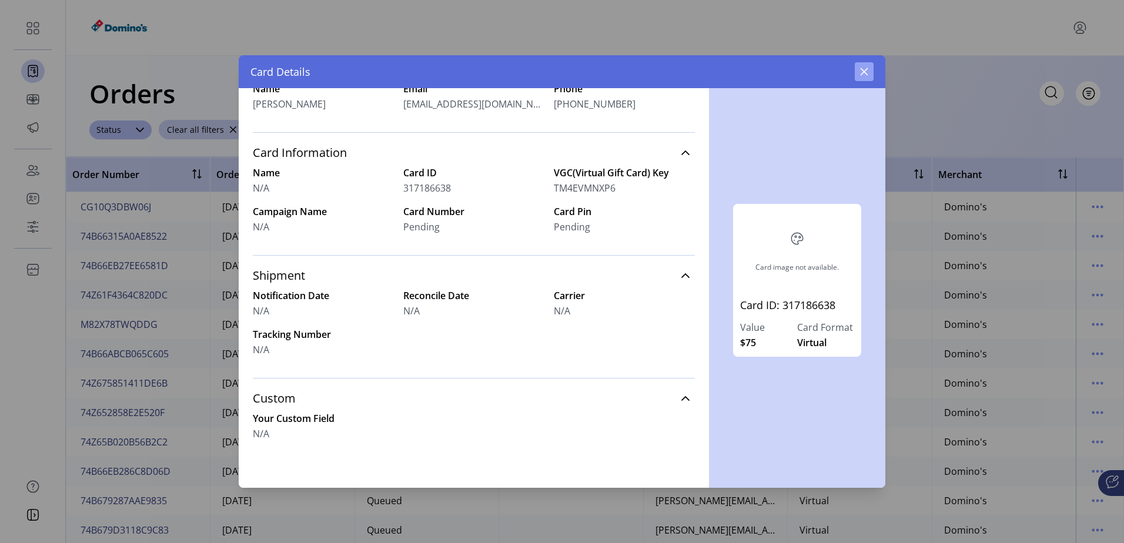
click at [869, 69] on button "button" at bounding box center [863, 71] width 19 height 19
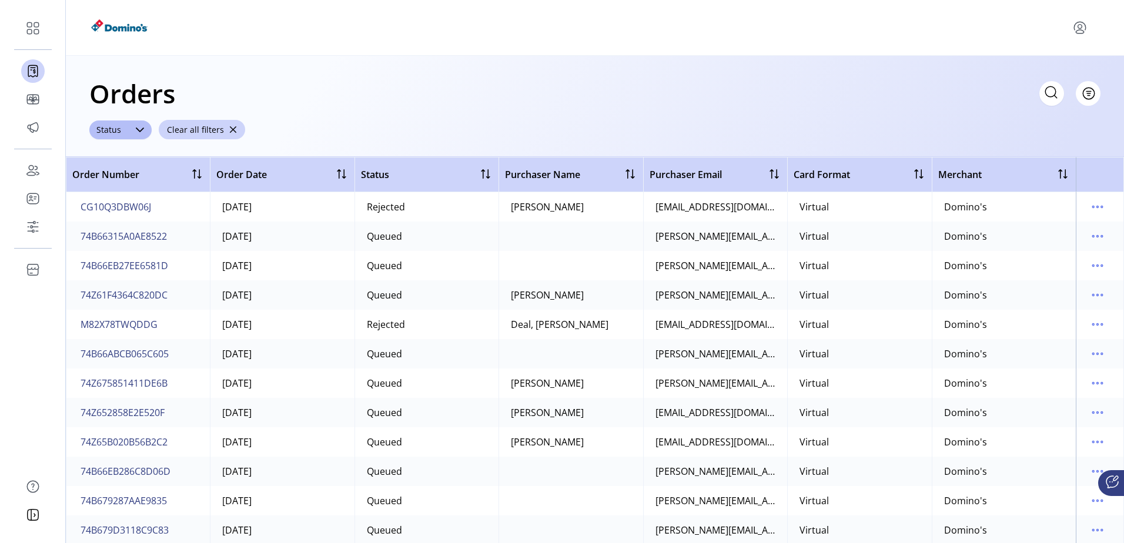
click at [408, 180] on div "Status" at bounding box center [427, 174] width 132 height 15
click at [480, 172] on div at bounding box center [485, 174] width 14 height 14
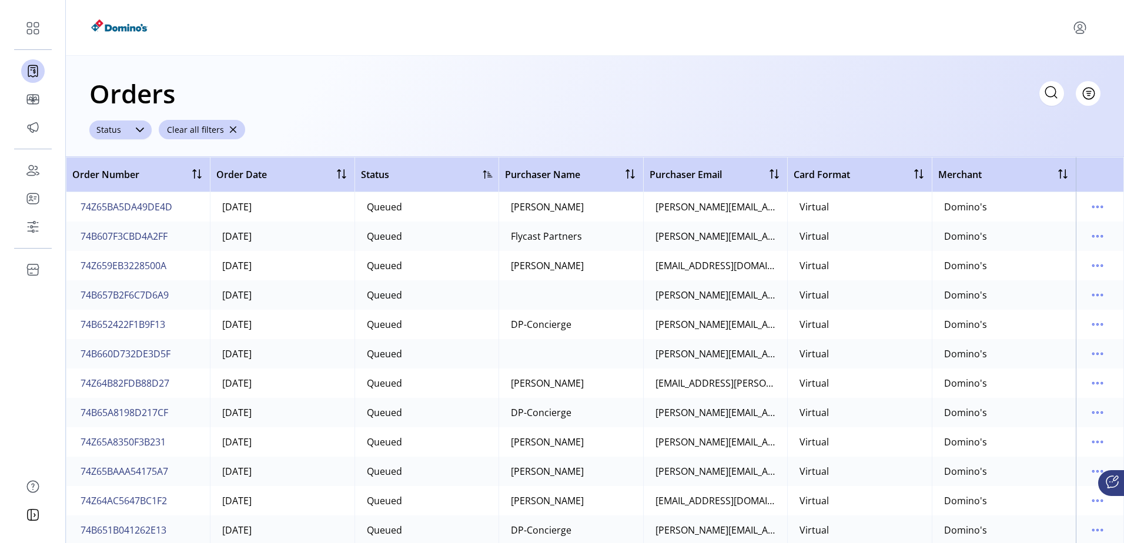
click at [136, 128] on icon at bounding box center [140, 130] width 8 height 5
